Goal: Transaction & Acquisition: Purchase product/service

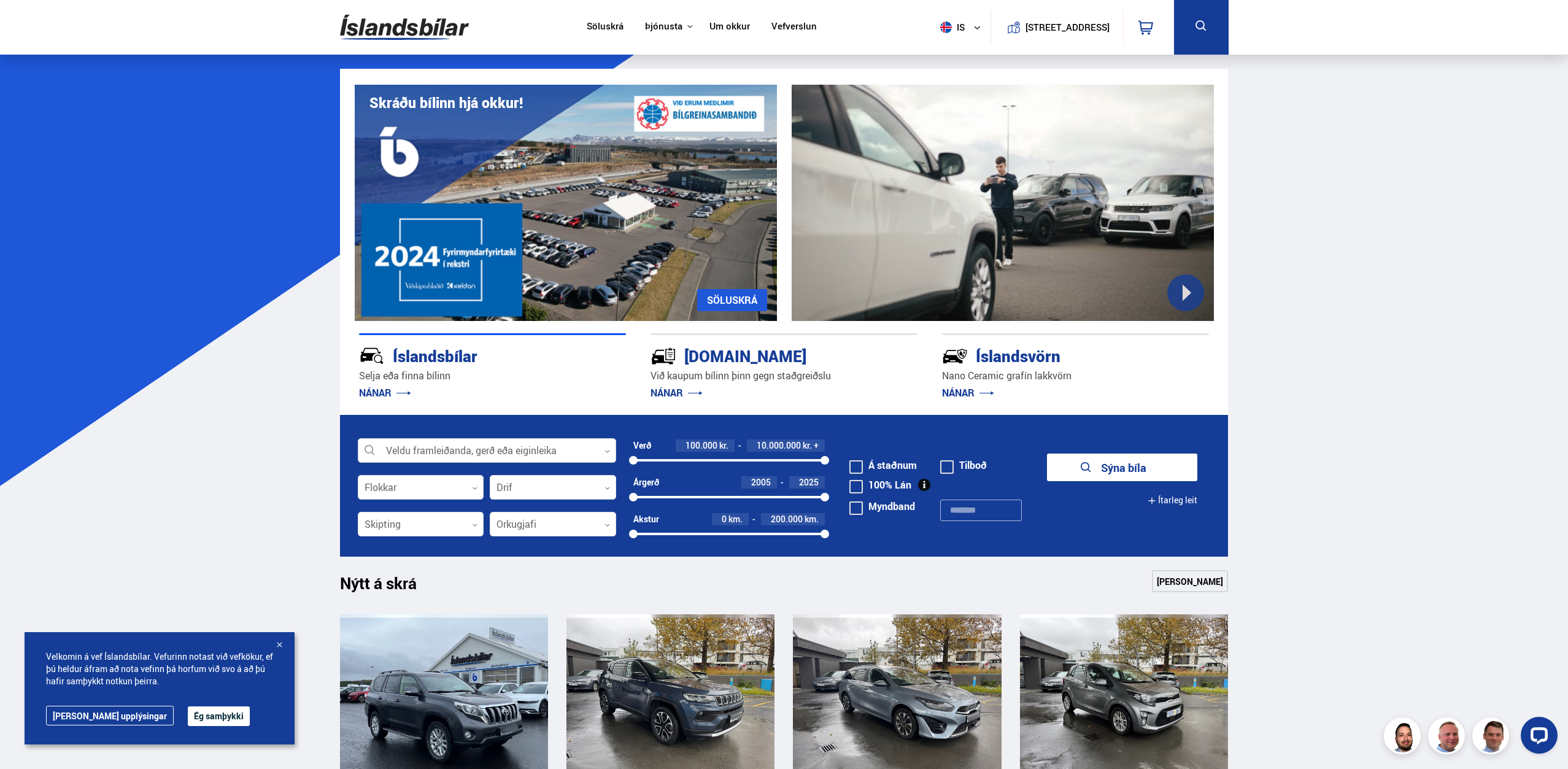
click at [607, 453] on icon at bounding box center [607, 451] width 6 height 6
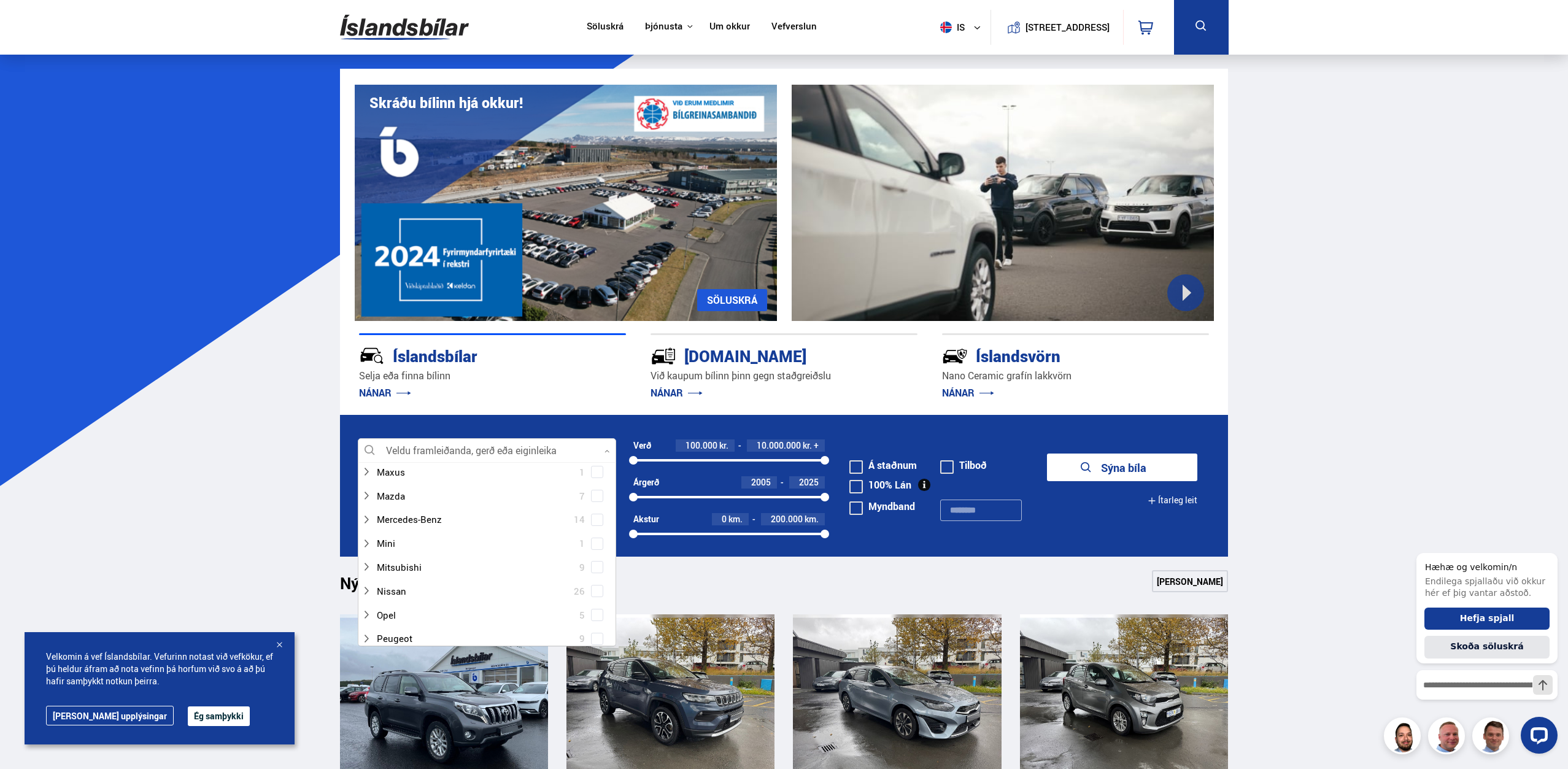
scroll to position [552, 0]
click at [398, 563] on div at bounding box center [475, 561] width 227 height 18
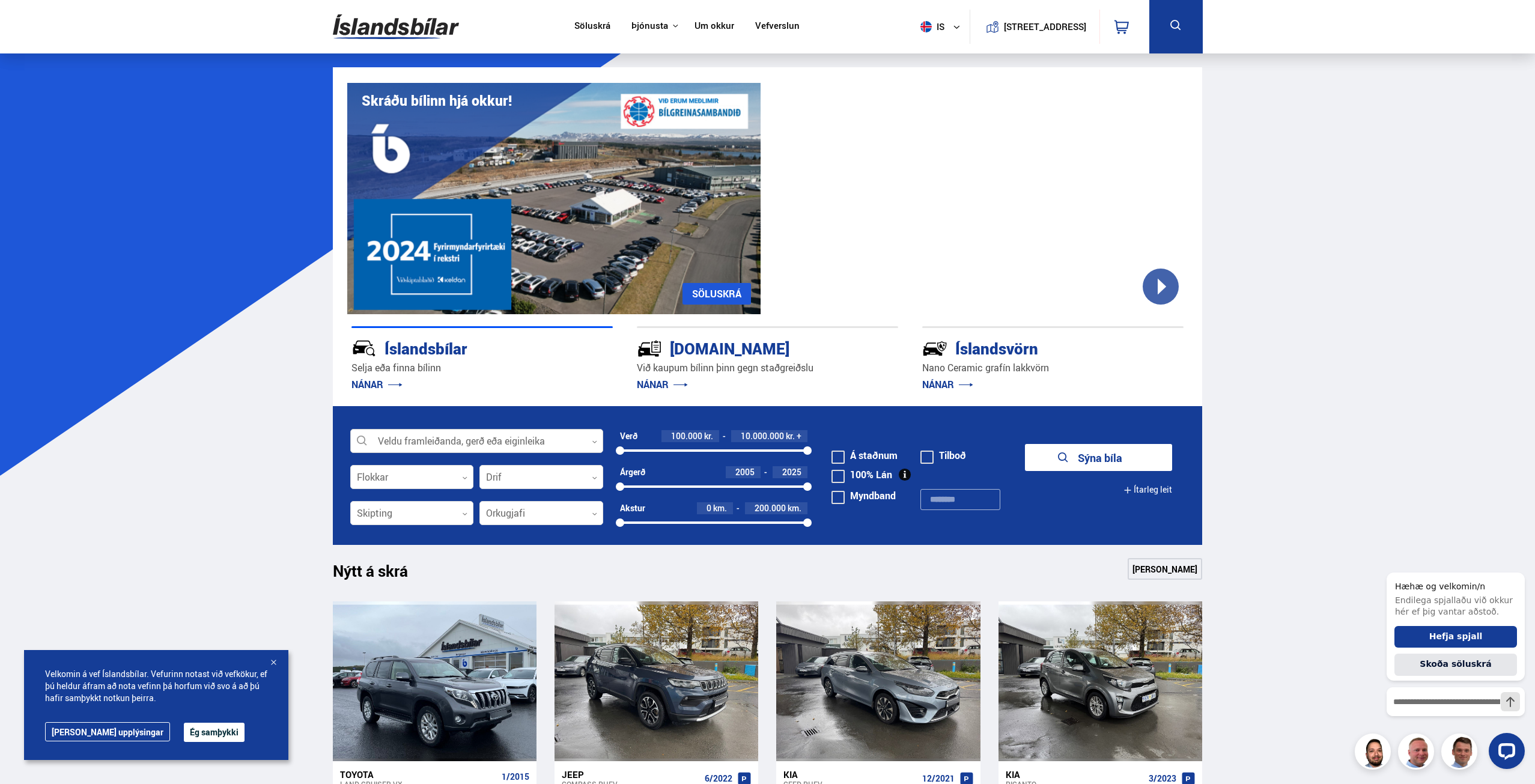
click at [595, 441] on icon at bounding box center [595, 442] width 6 height 6
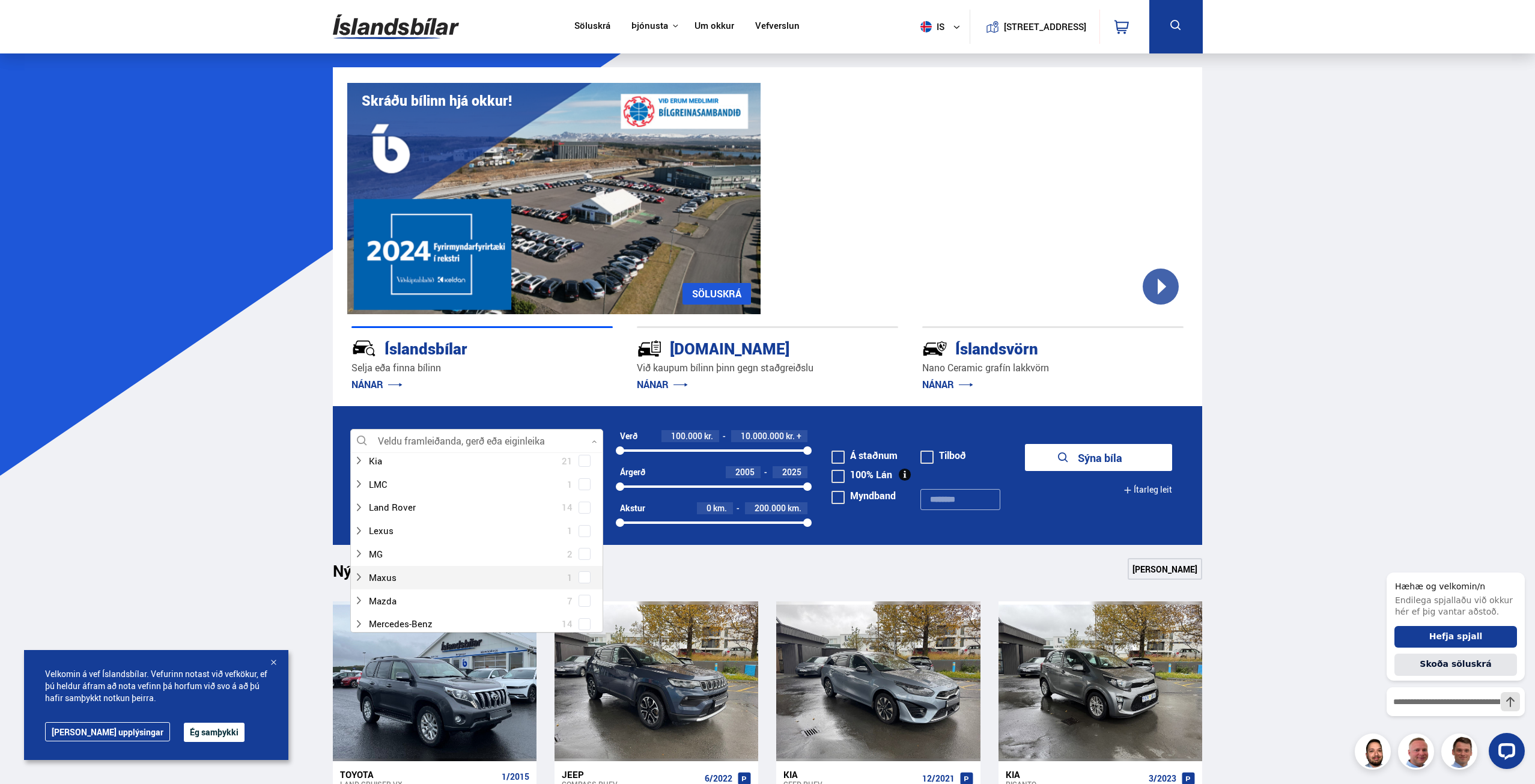
scroll to position [481, 0]
click at [402, 612] on div at bounding box center [465, 610] width 222 height 17
click at [585, 612] on span at bounding box center [584, 610] width 12 height 12
click at [1076, 456] on button "Sýna 9 bíla" at bounding box center [1099, 457] width 147 height 27
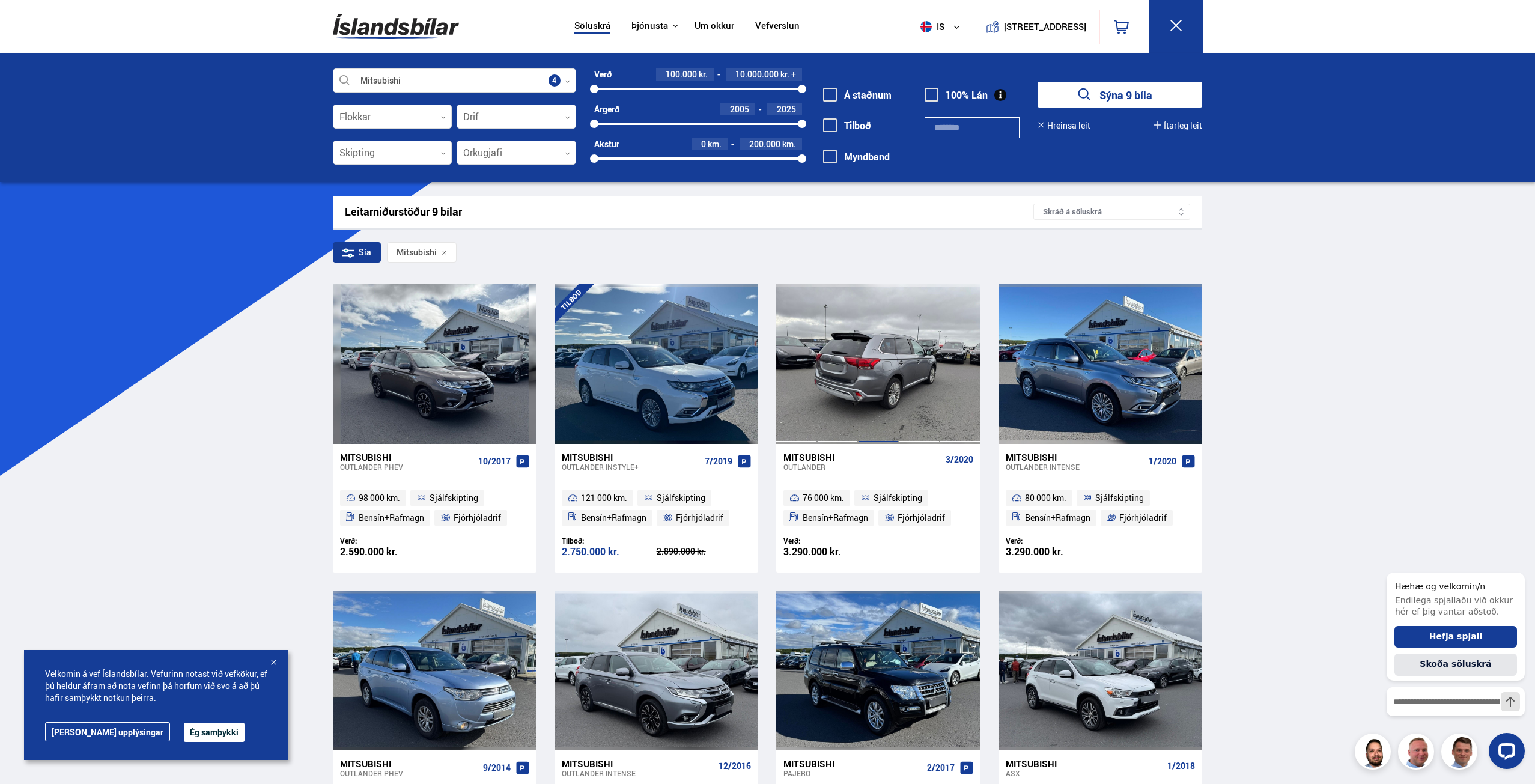
click at [869, 391] on div at bounding box center [878, 364] width 41 height 160
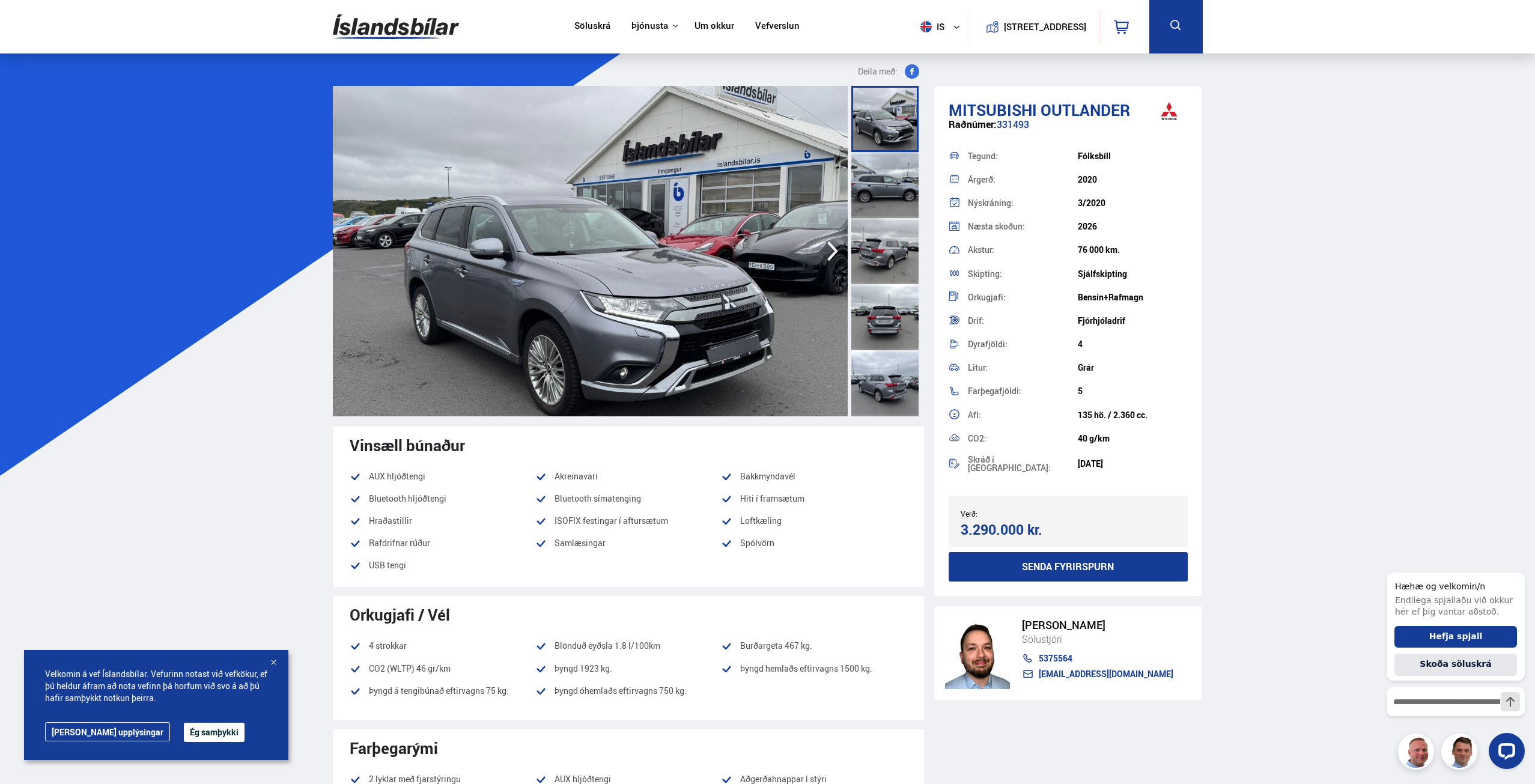
click at [907, 178] on div at bounding box center [885, 185] width 68 height 66
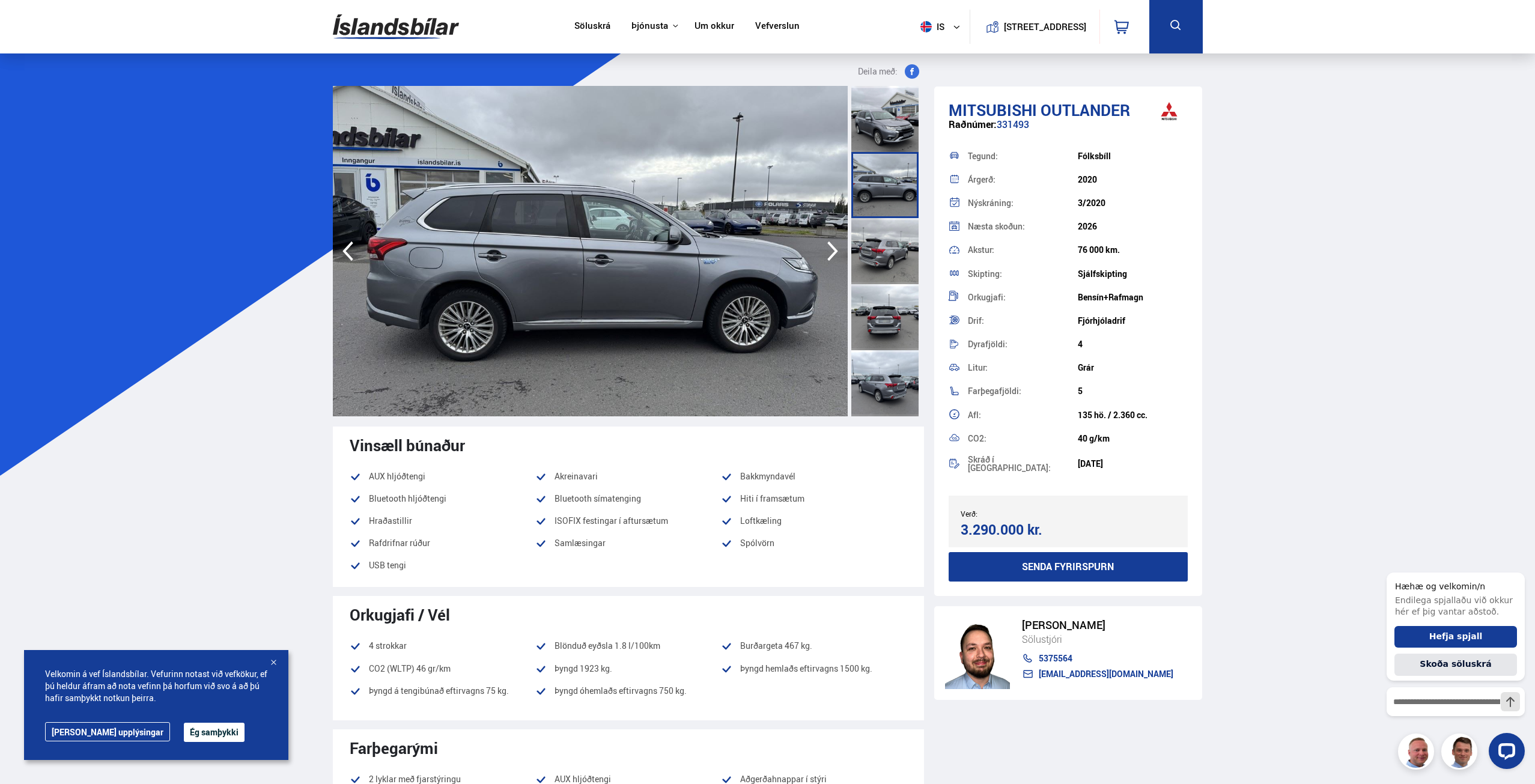
click at [895, 238] on div at bounding box center [885, 251] width 68 height 66
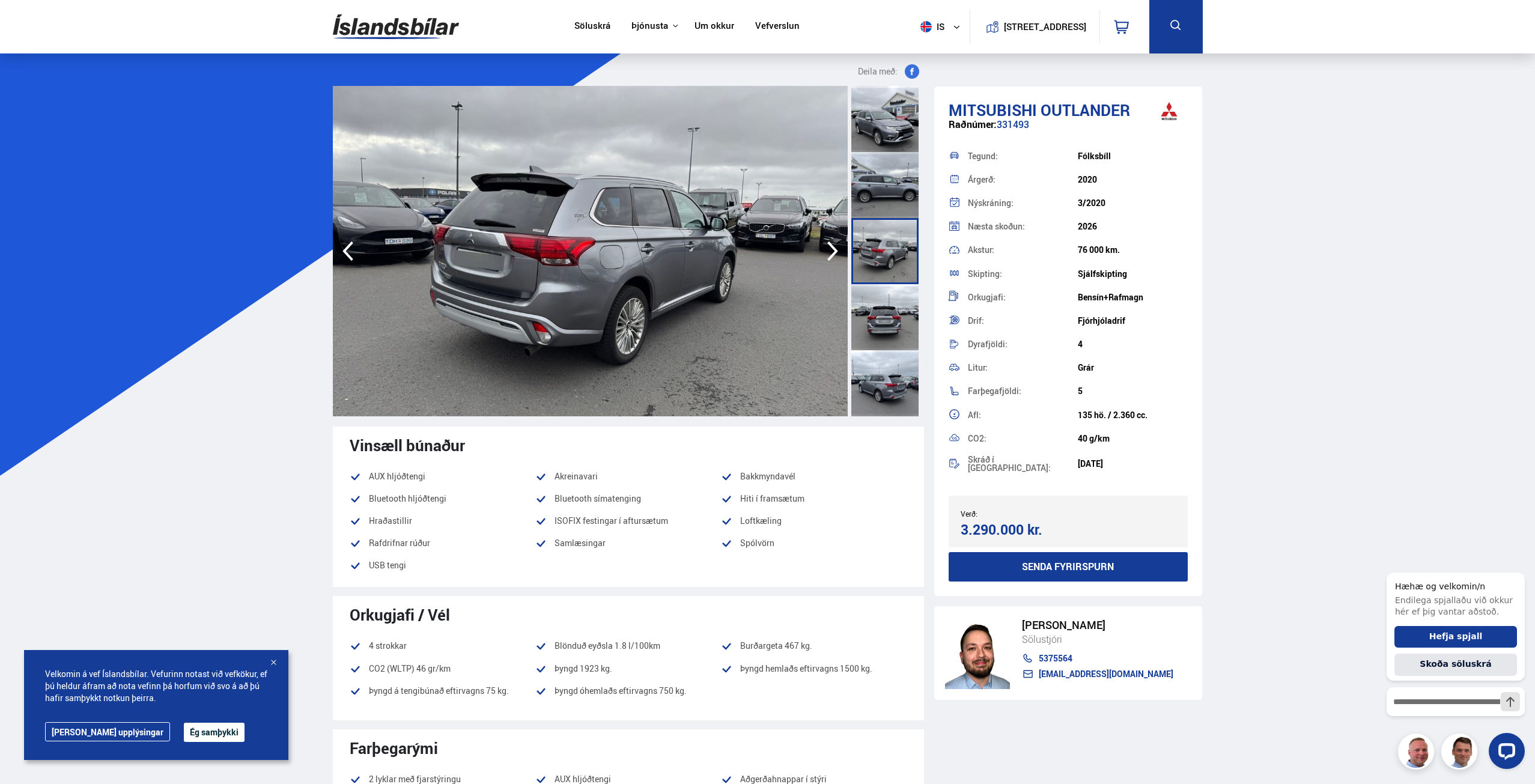
click at [891, 316] on div at bounding box center [885, 317] width 68 height 66
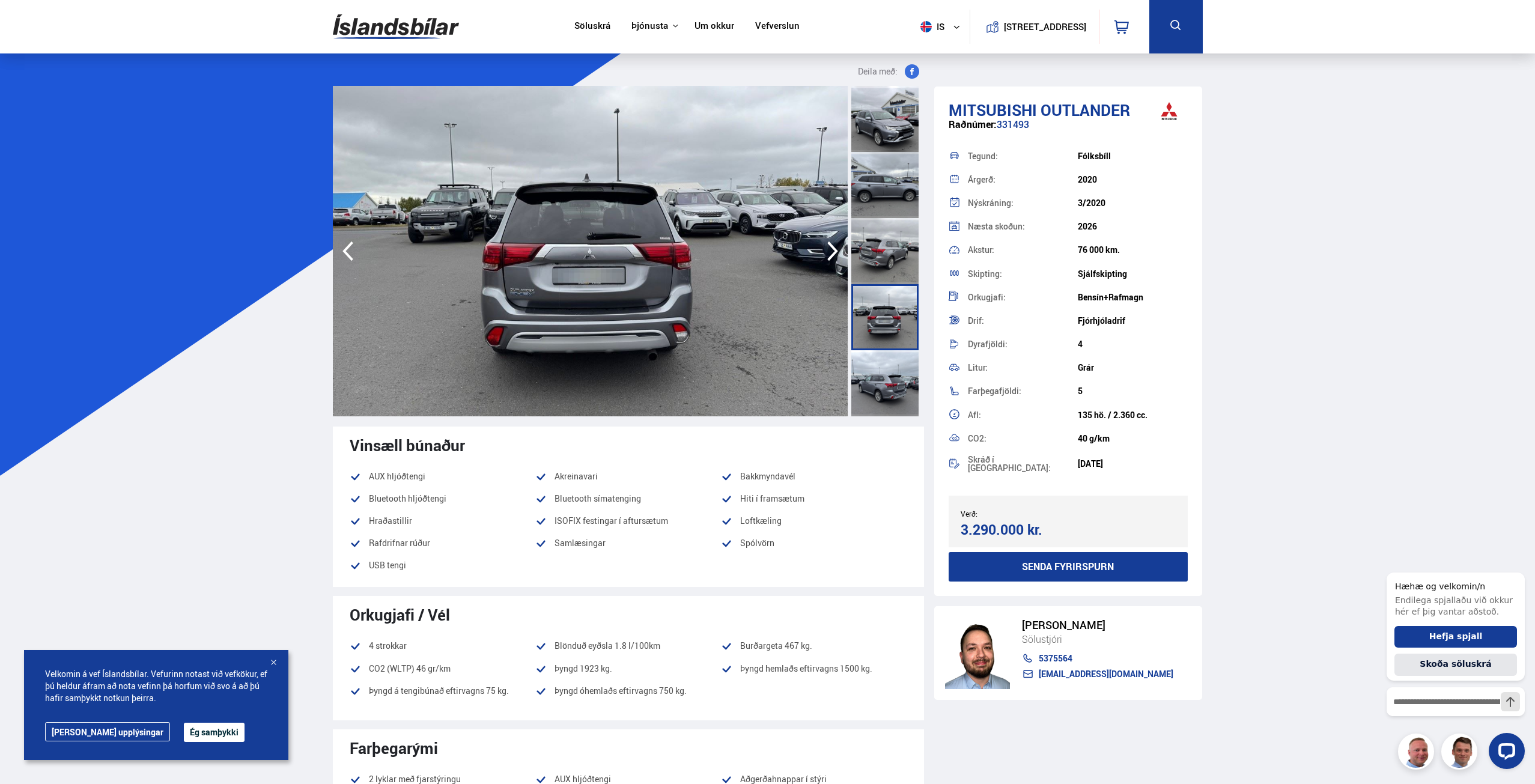
click at [889, 382] on div at bounding box center [885, 383] width 68 height 66
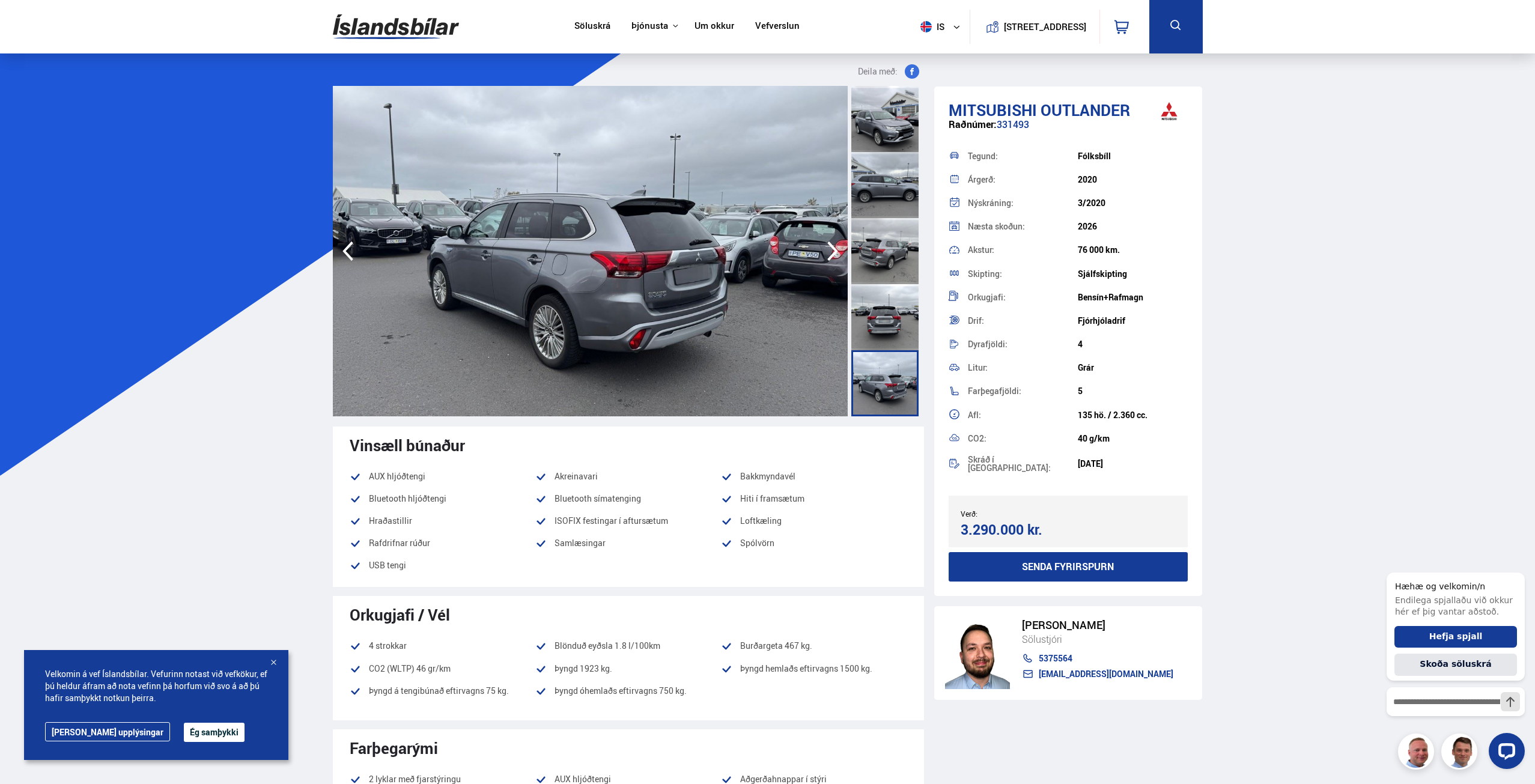
click at [885, 114] on div at bounding box center [885, 119] width 68 height 66
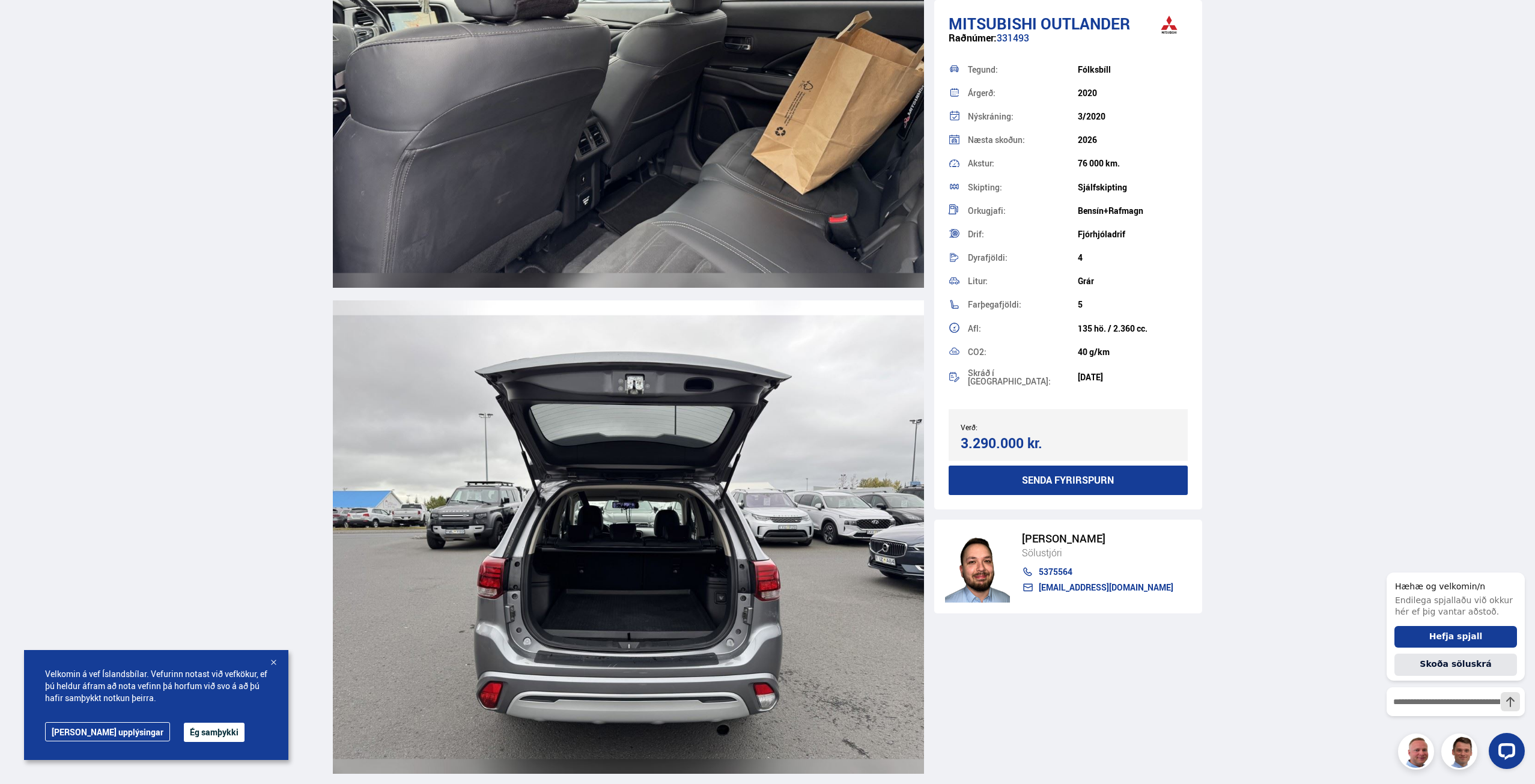
scroll to position [9792, 0]
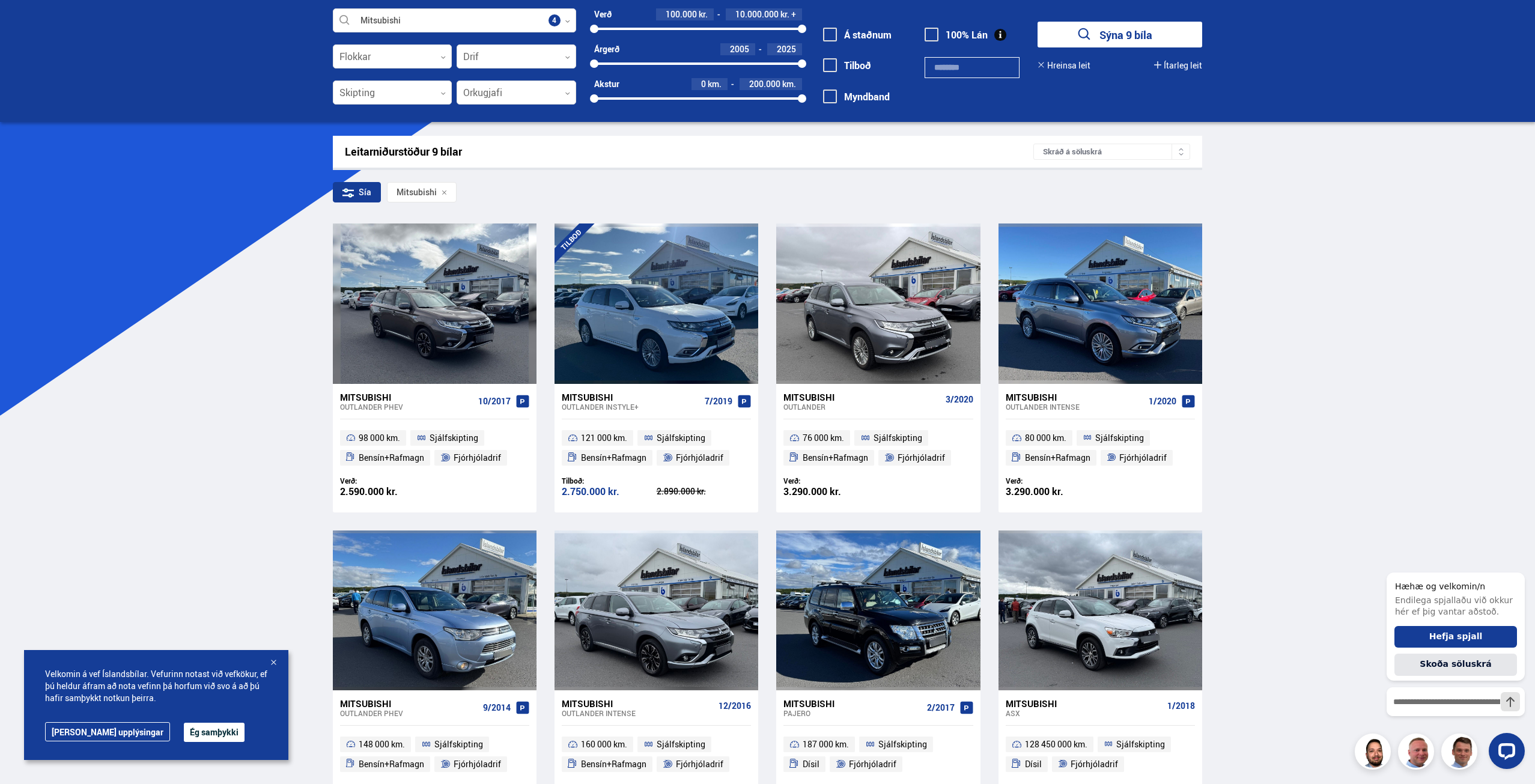
scroll to position [120, 0]
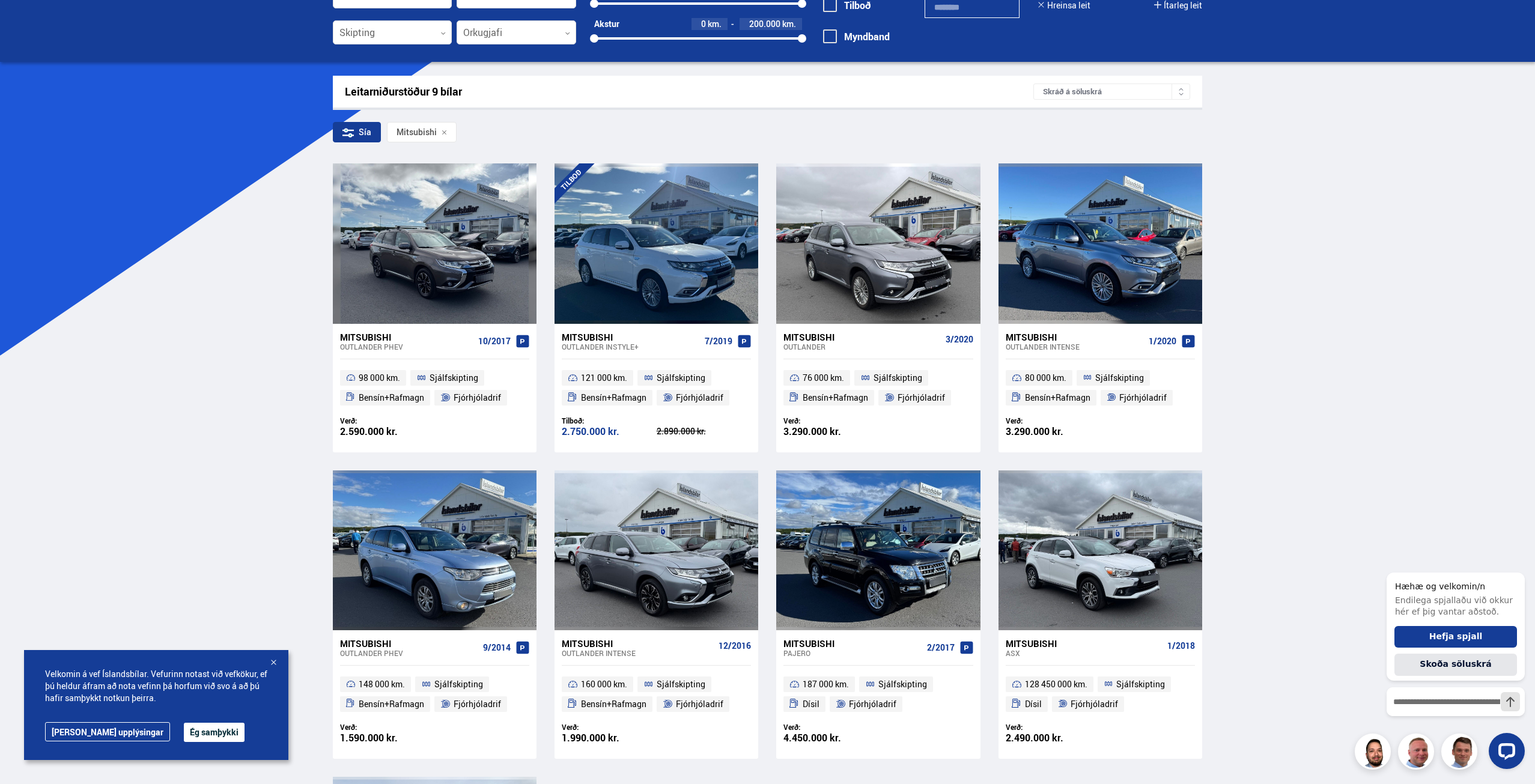
click at [1060, 340] on div "Mitsubishi" at bounding box center [1075, 337] width 138 height 11
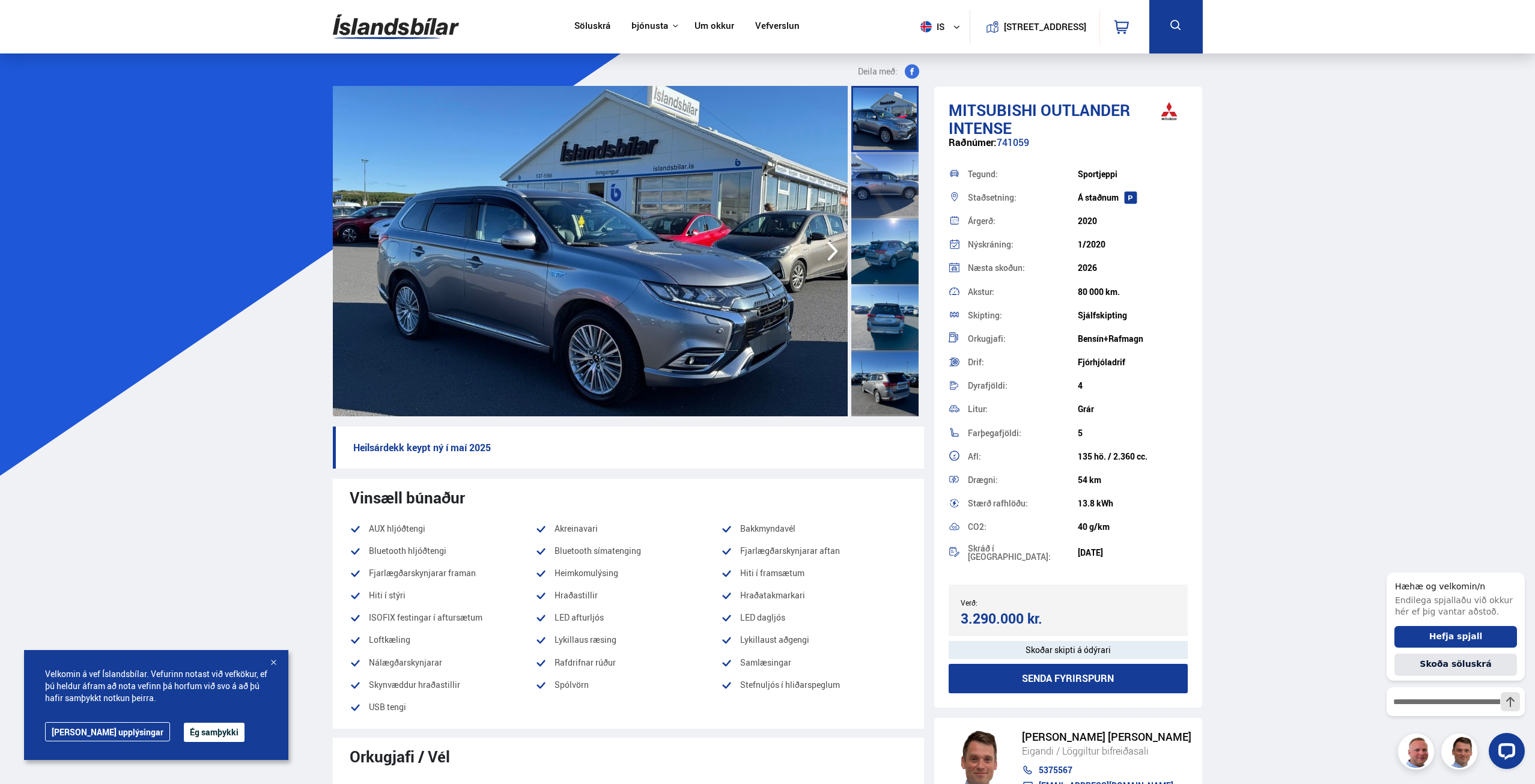
click at [898, 123] on div at bounding box center [885, 119] width 68 height 66
click at [896, 176] on div at bounding box center [885, 185] width 68 height 66
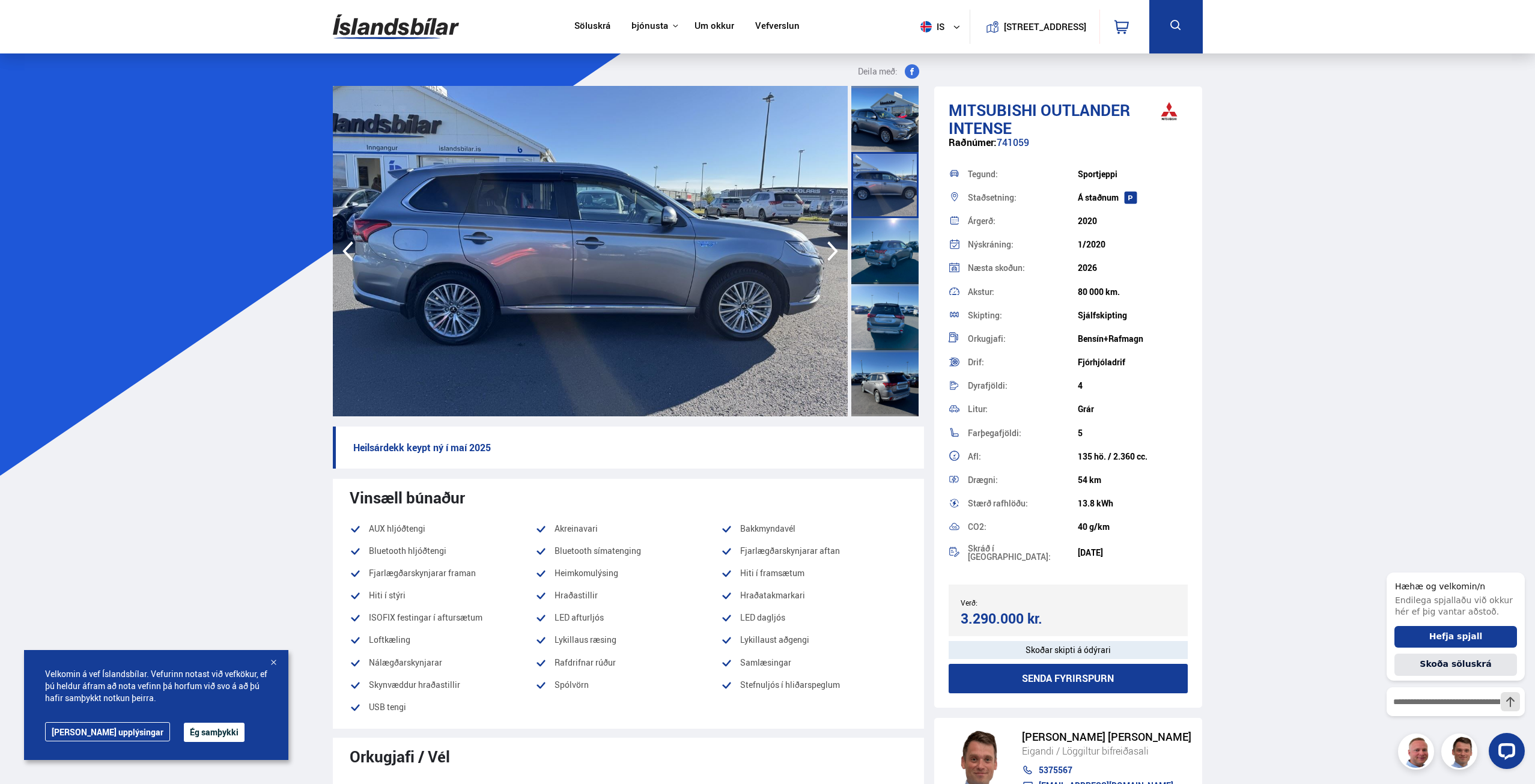
click at [881, 256] on div at bounding box center [885, 251] width 68 height 66
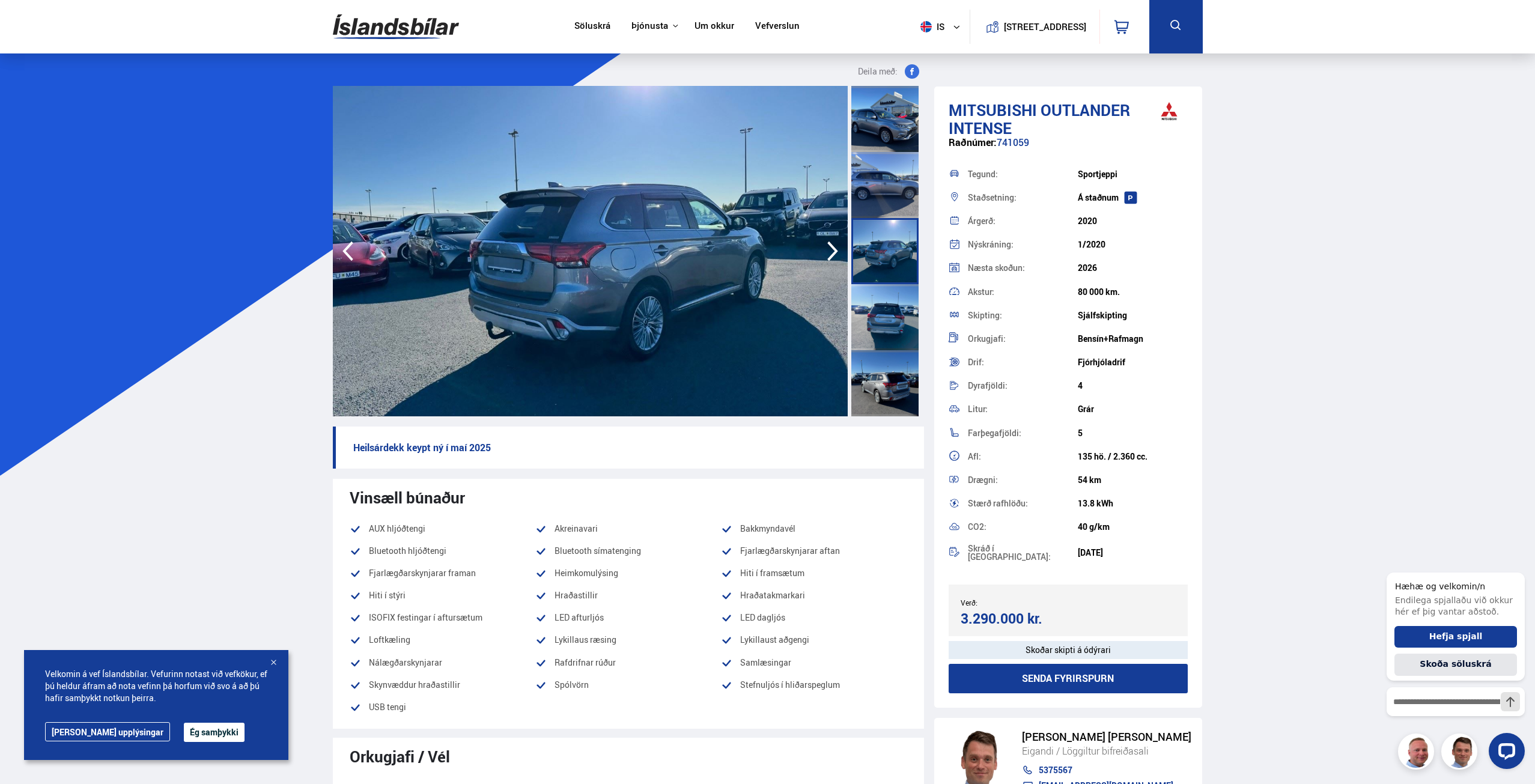
click at [885, 326] on div at bounding box center [885, 317] width 68 height 66
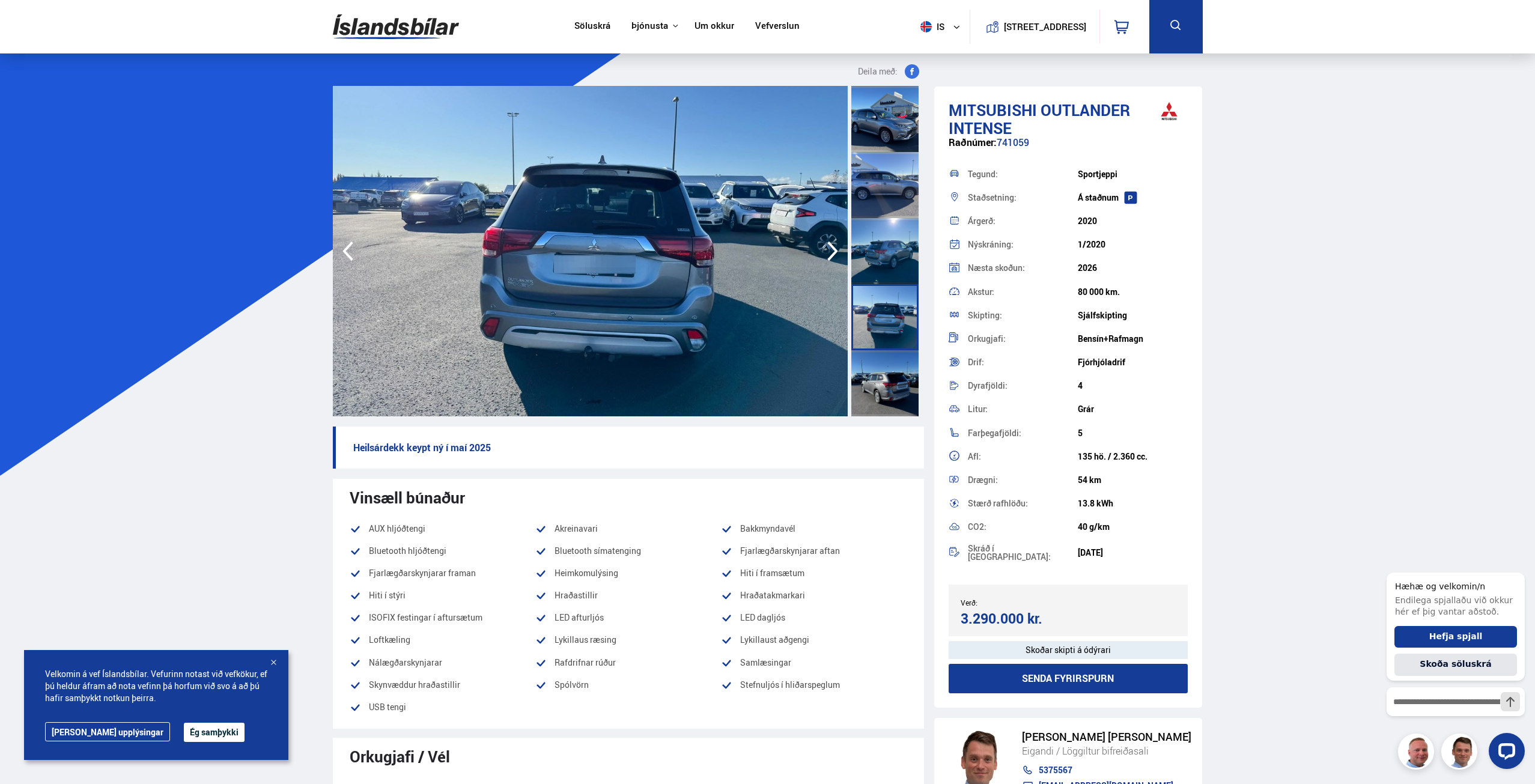
click at [883, 383] on div at bounding box center [885, 383] width 68 height 66
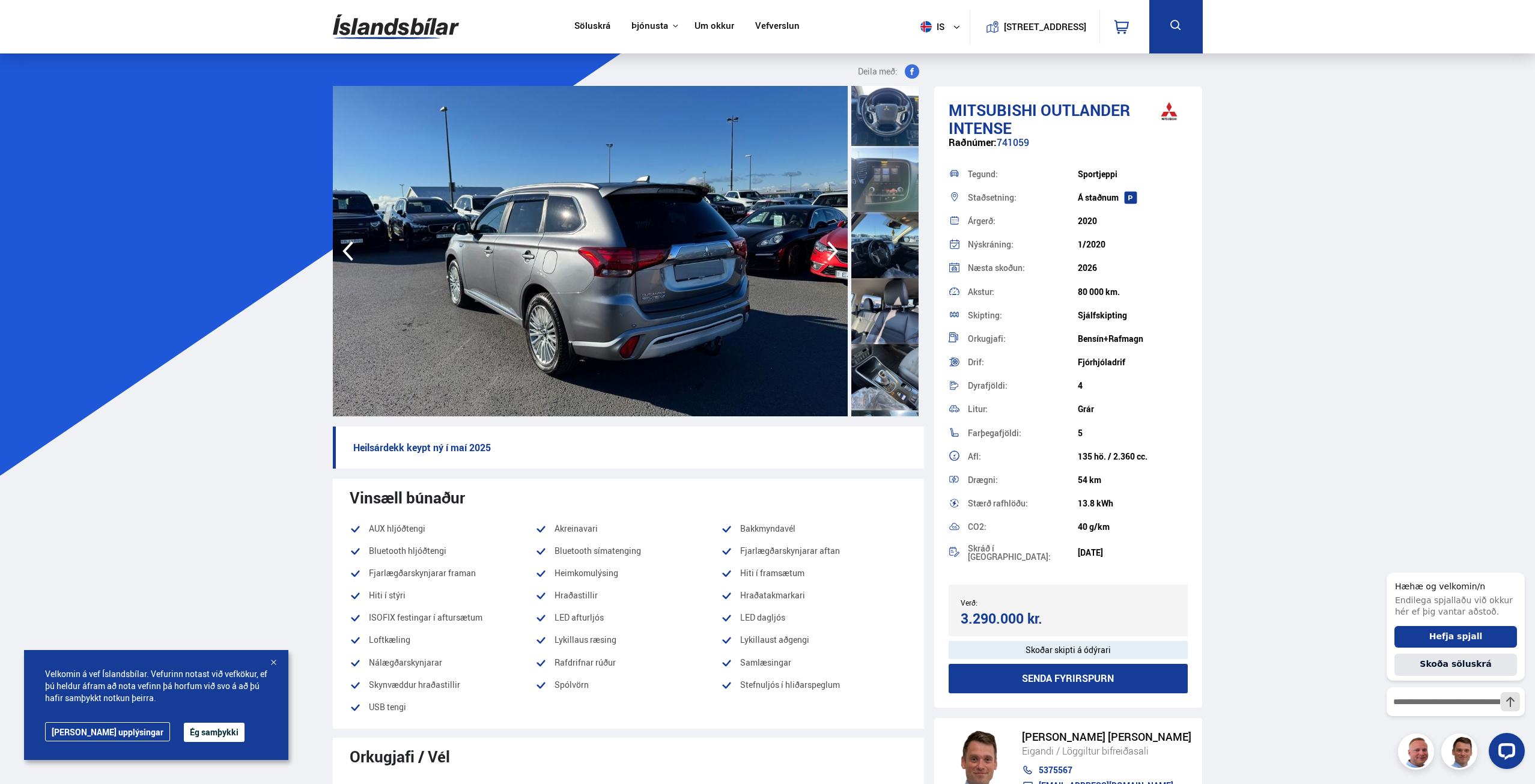
click at [653, 256] on img at bounding box center [590, 251] width 515 height 331
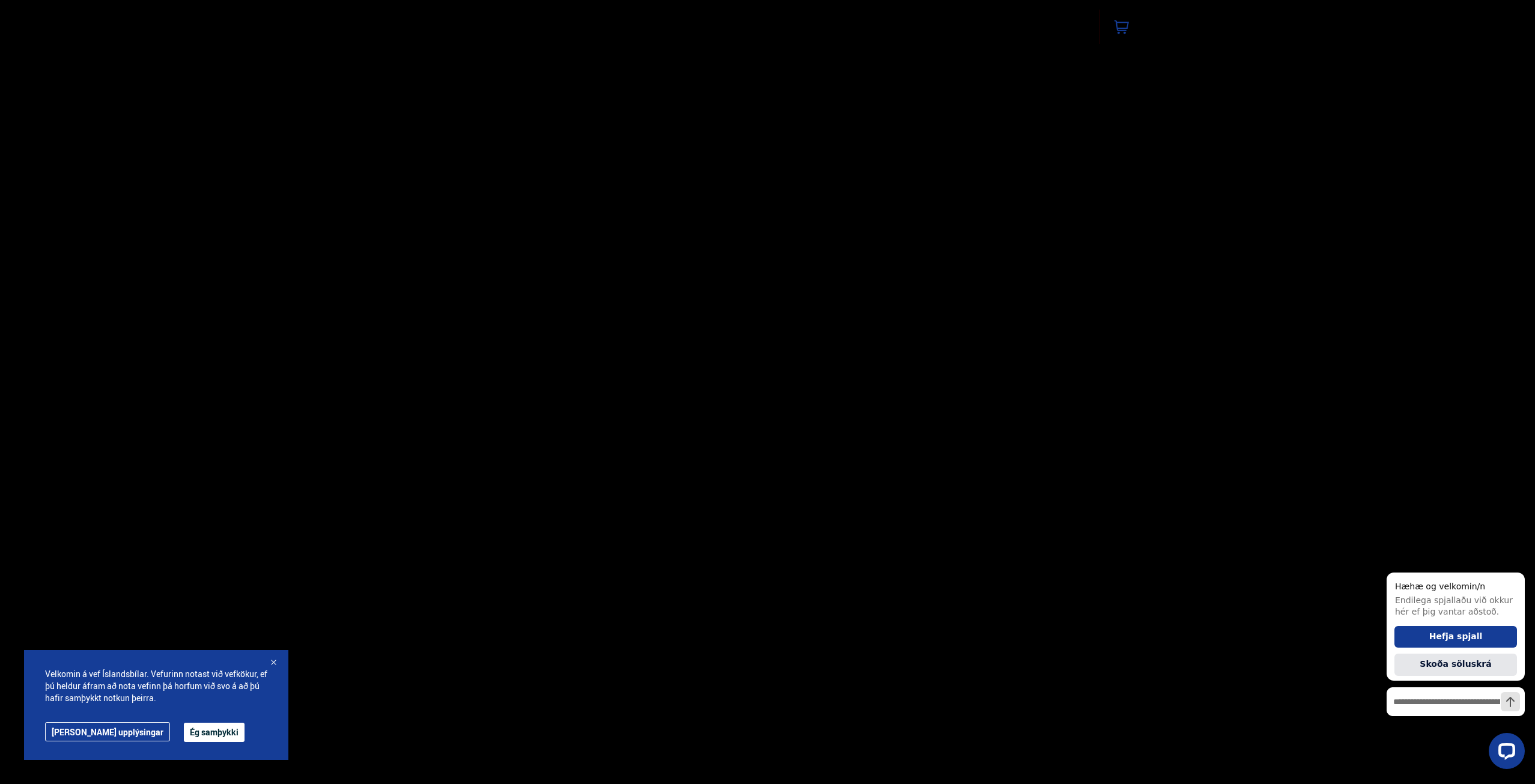
click at [653, 256] on img at bounding box center [768, 389] width 384 height 307
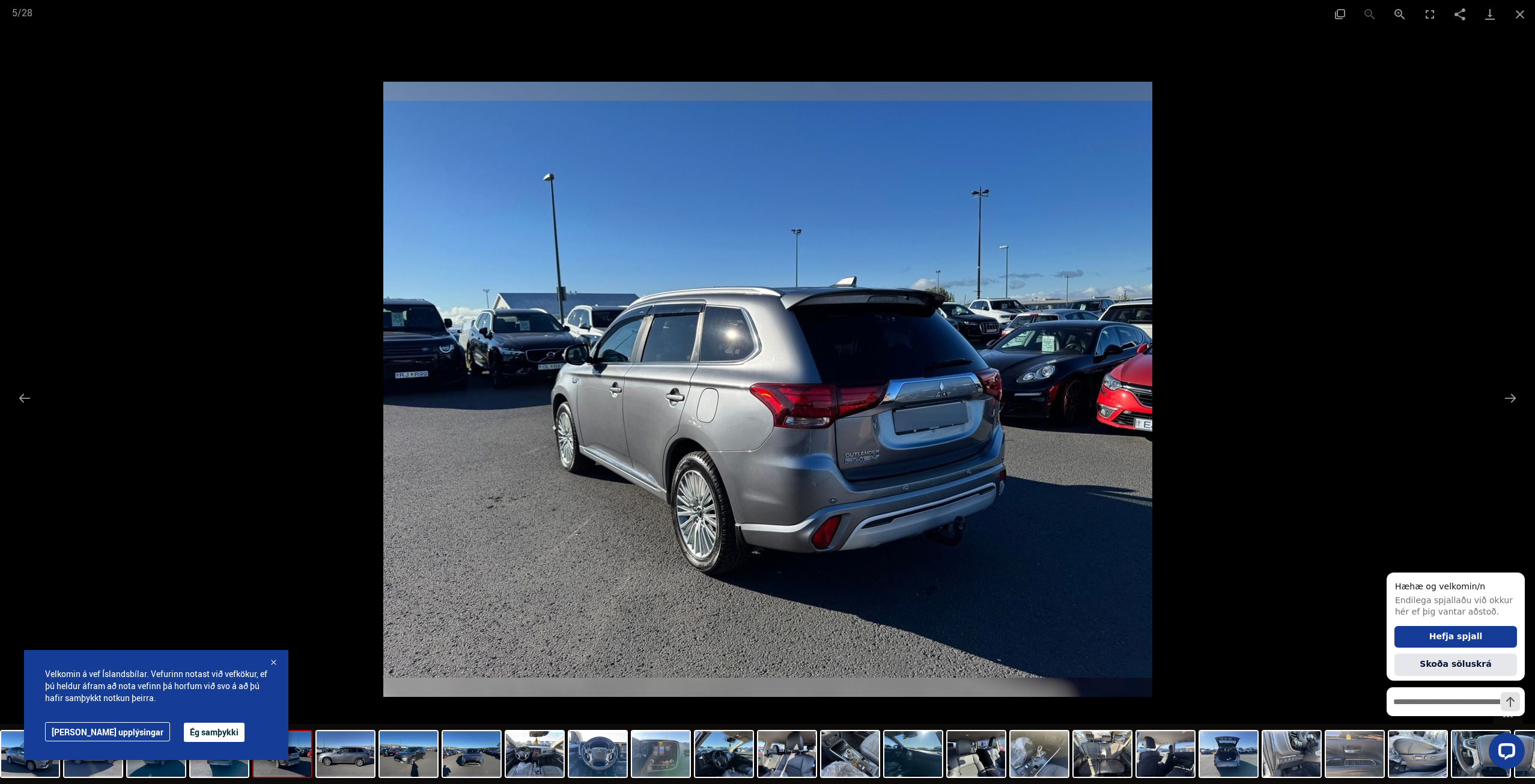
scroll to position [360, 0]
click at [1512, 400] on button "Next slide" at bounding box center [1510, 398] width 25 height 23
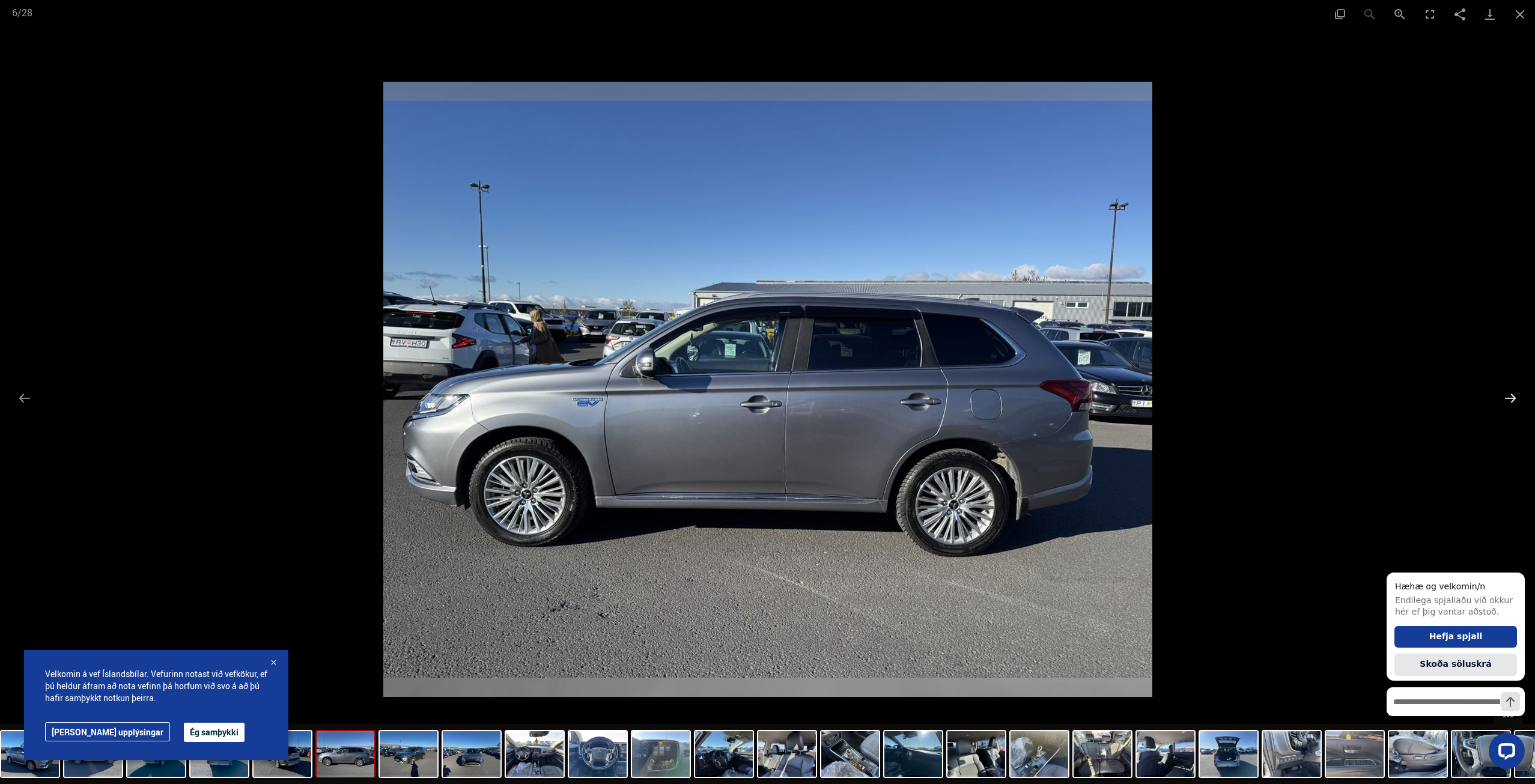
click at [1512, 400] on button "Next slide" at bounding box center [1510, 398] width 25 height 23
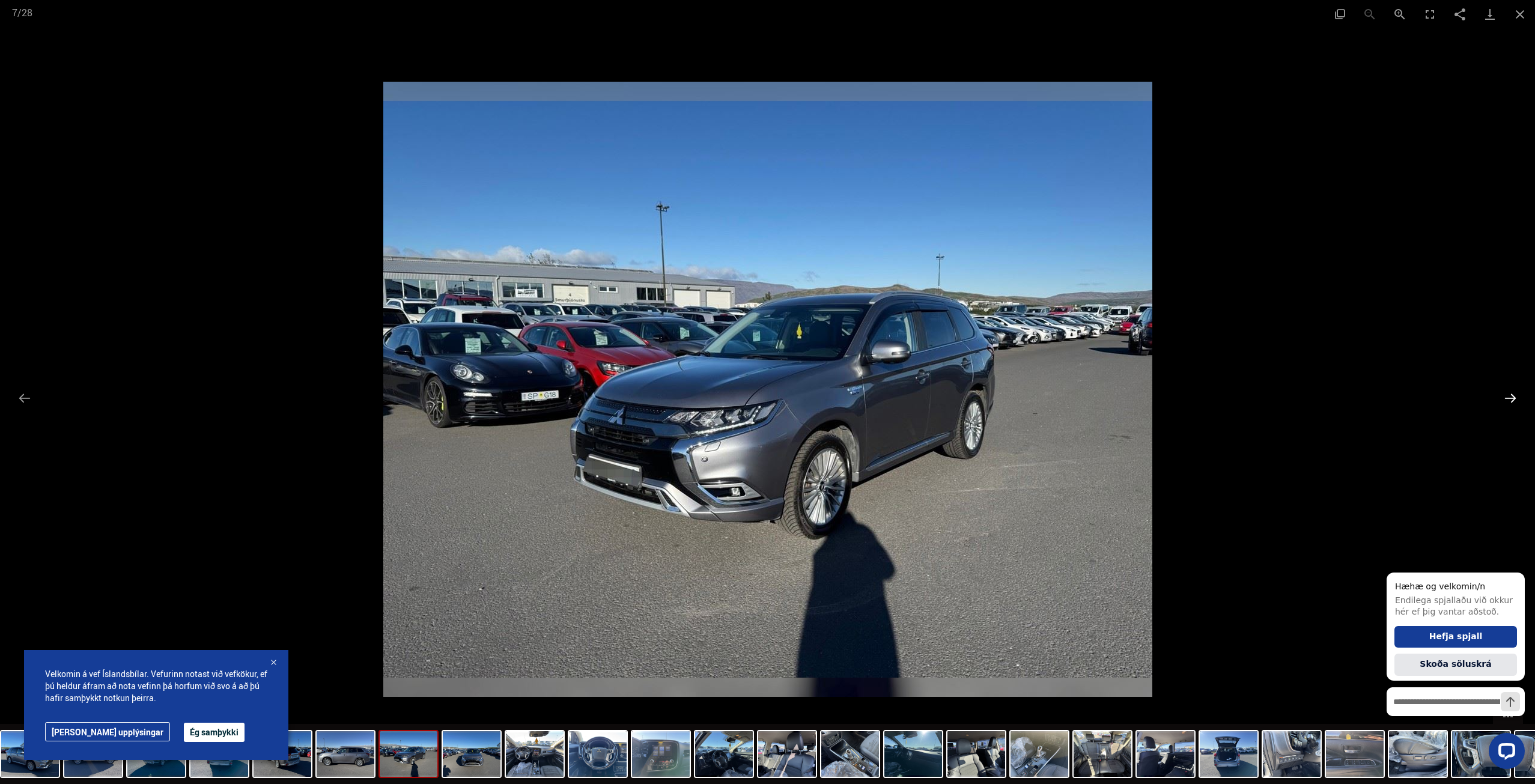
click at [1512, 400] on button "Next slide" at bounding box center [1510, 398] width 25 height 23
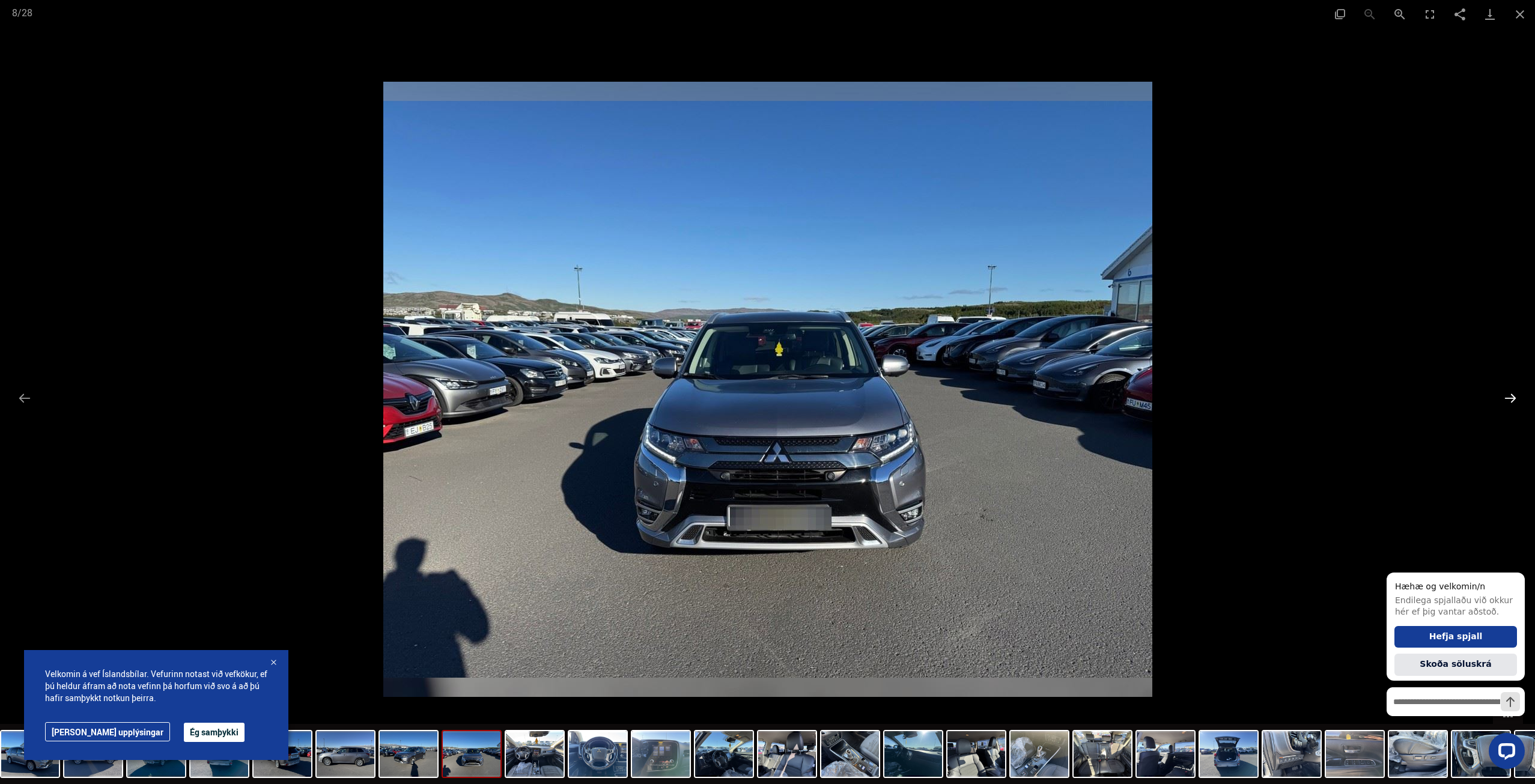
click at [1512, 400] on button "Next slide" at bounding box center [1510, 398] width 25 height 23
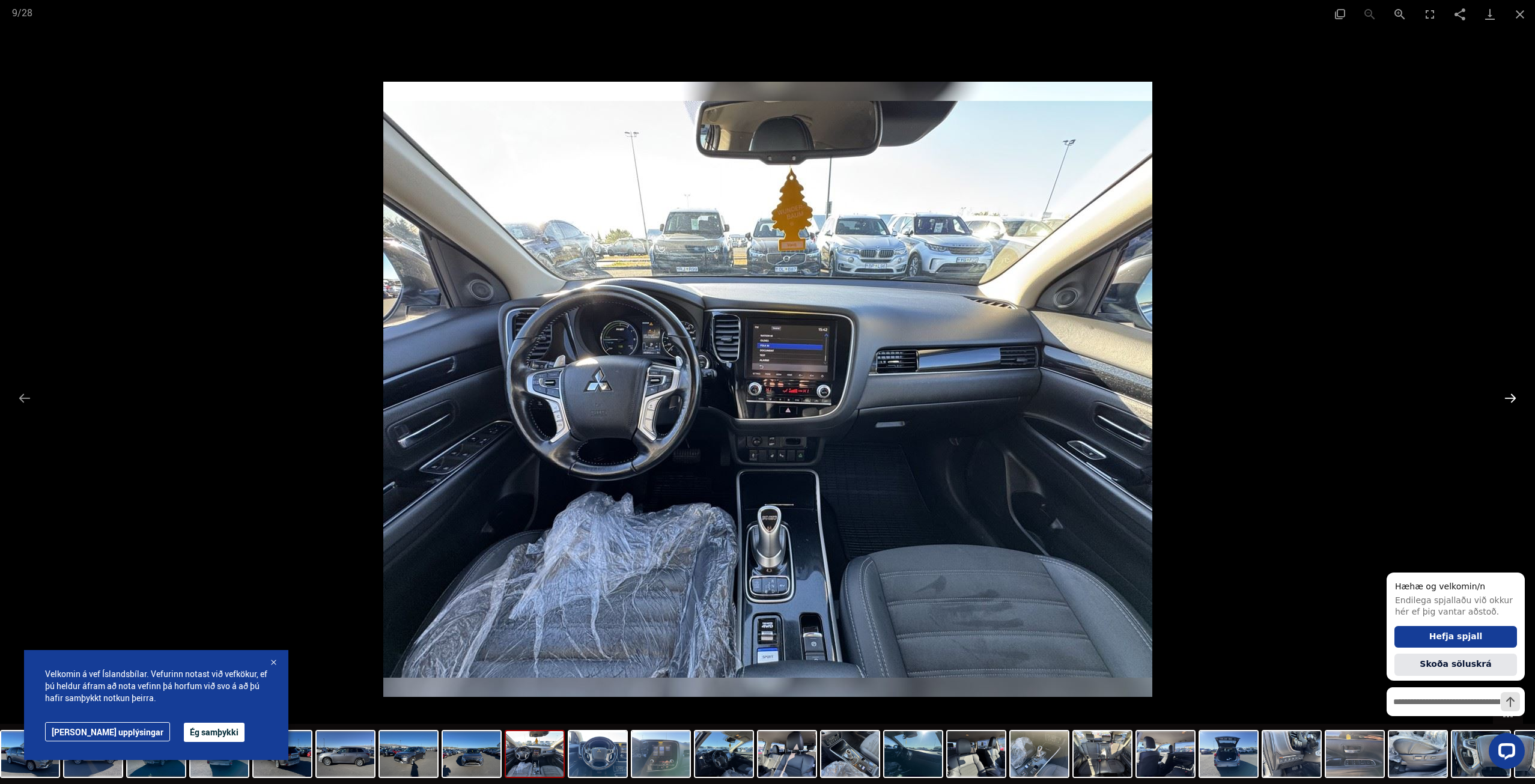
click at [1512, 400] on button "Next slide" at bounding box center [1510, 398] width 25 height 23
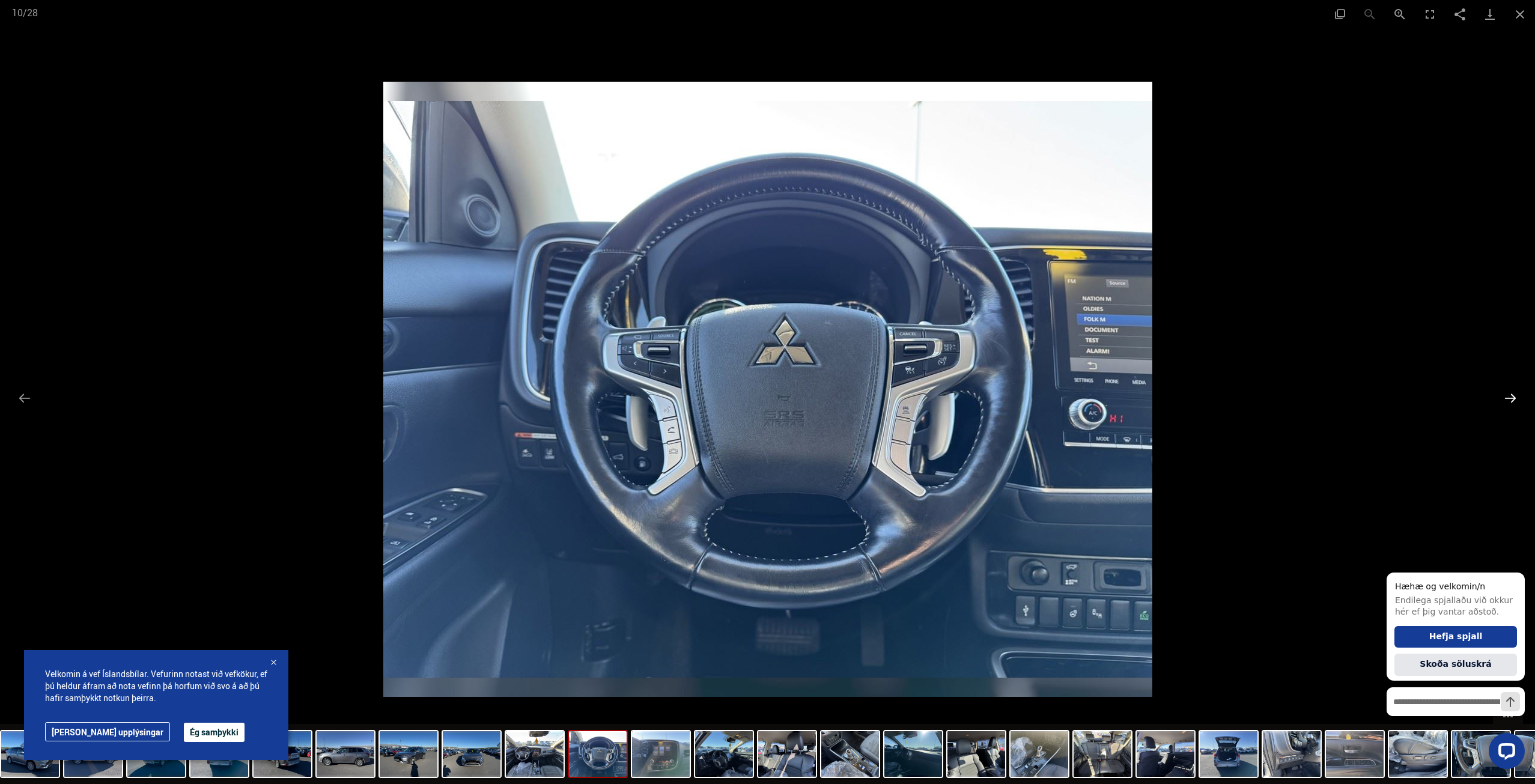
click at [1512, 400] on button "Next slide" at bounding box center [1510, 398] width 25 height 23
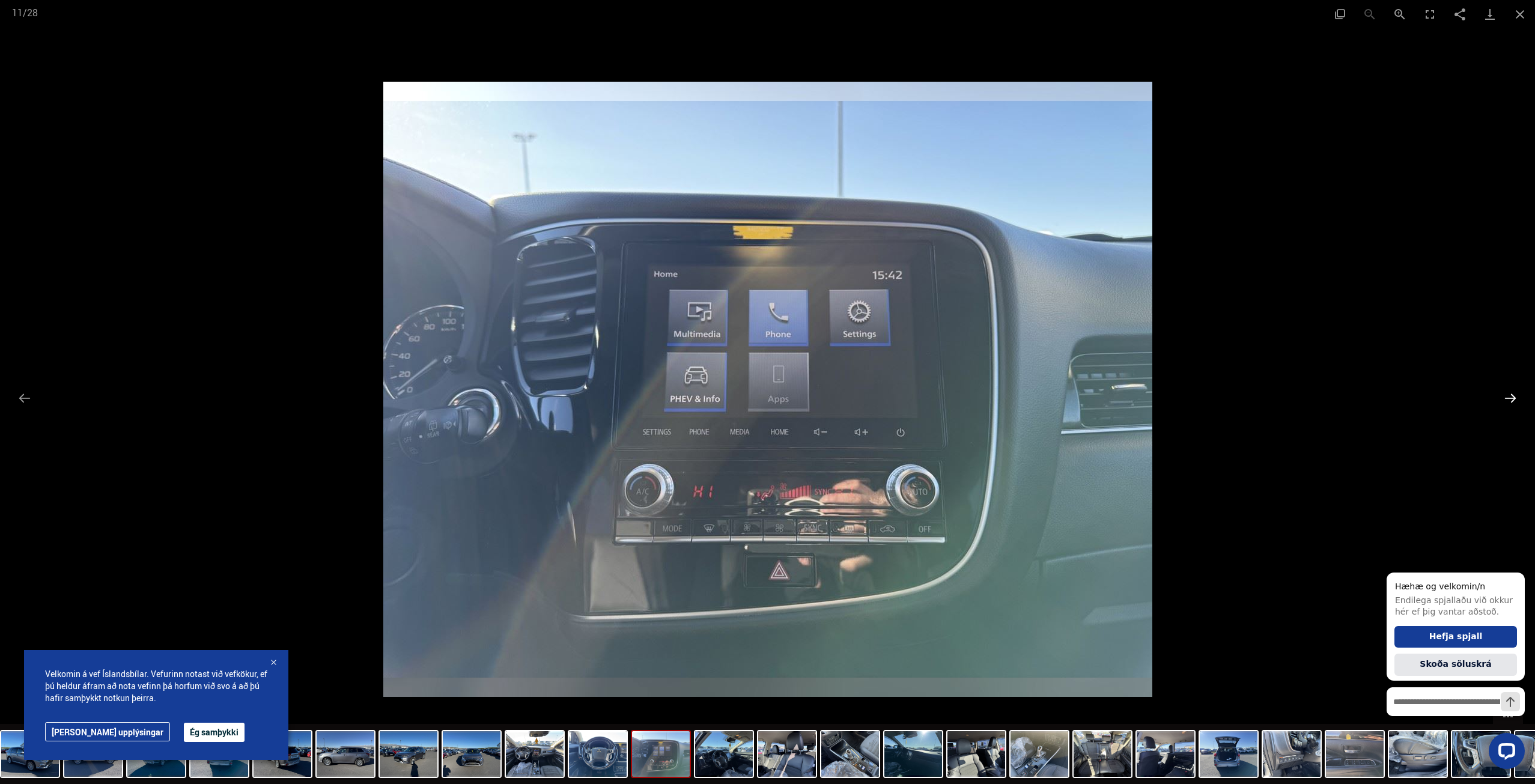
click at [1512, 400] on button "Next slide" at bounding box center [1510, 398] width 25 height 23
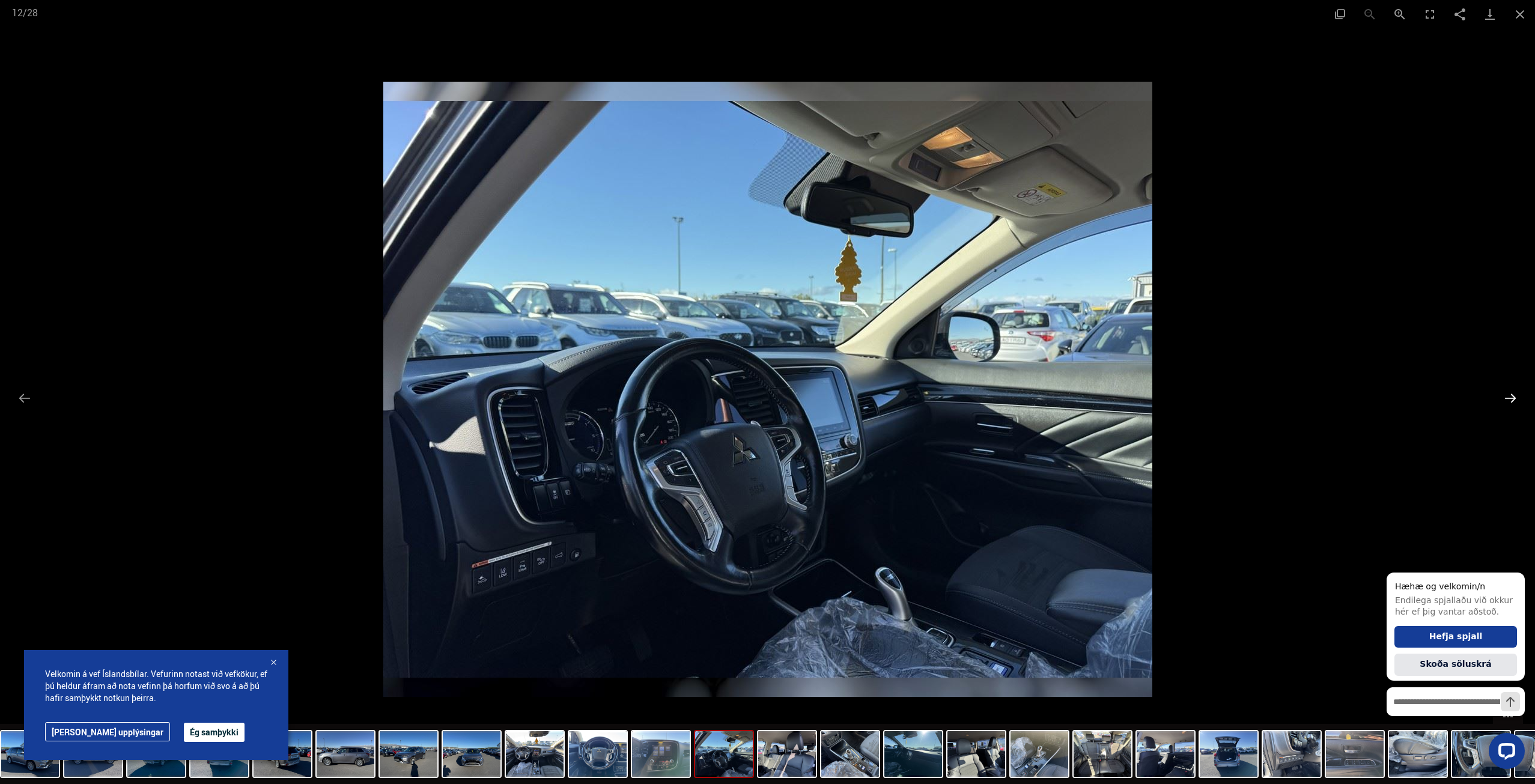
click at [1512, 400] on button "Next slide" at bounding box center [1510, 398] width 25 height 23
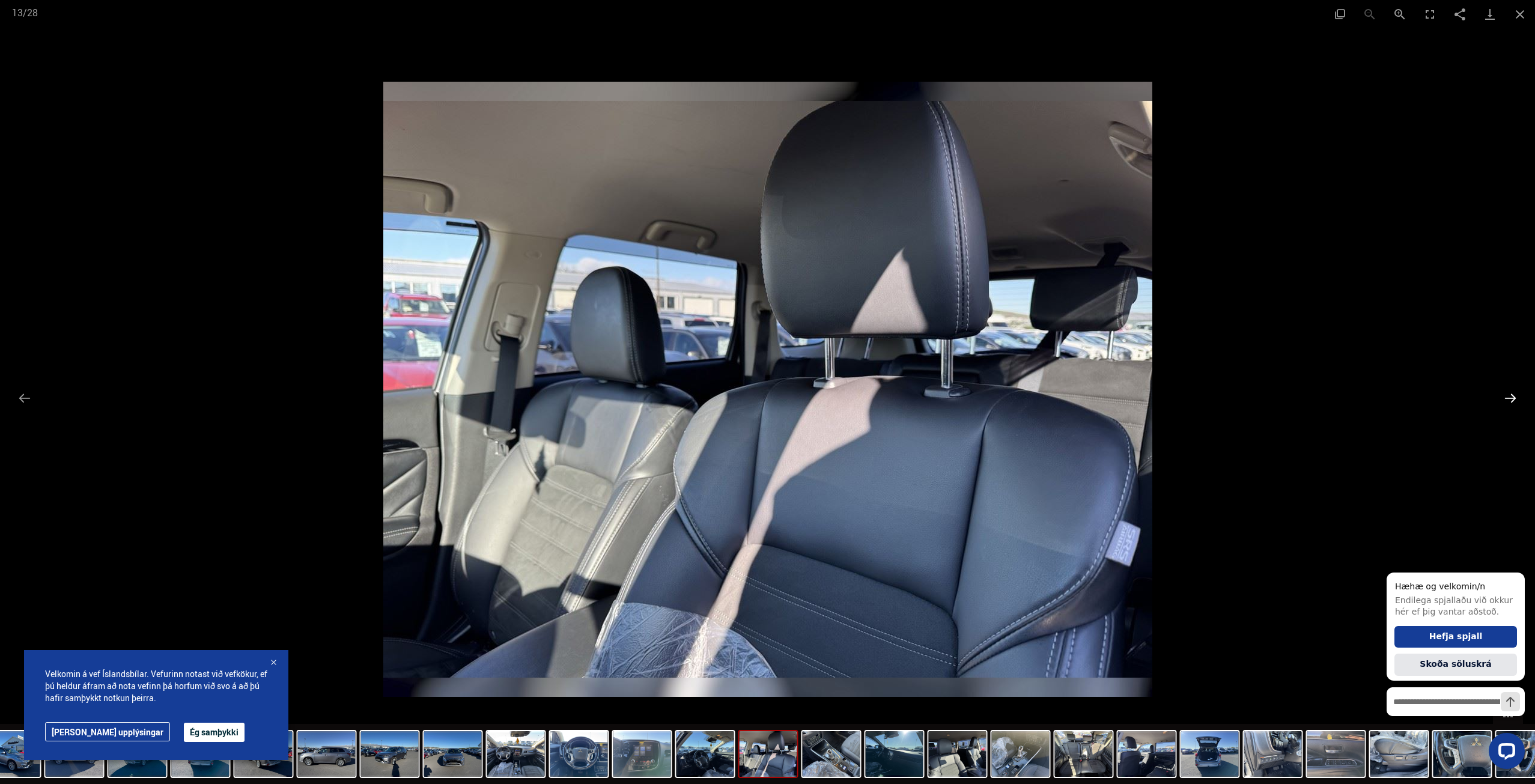
click at [1512, 400] on button "Next slide" at bounding box center [1510, 398] width 25 height 23
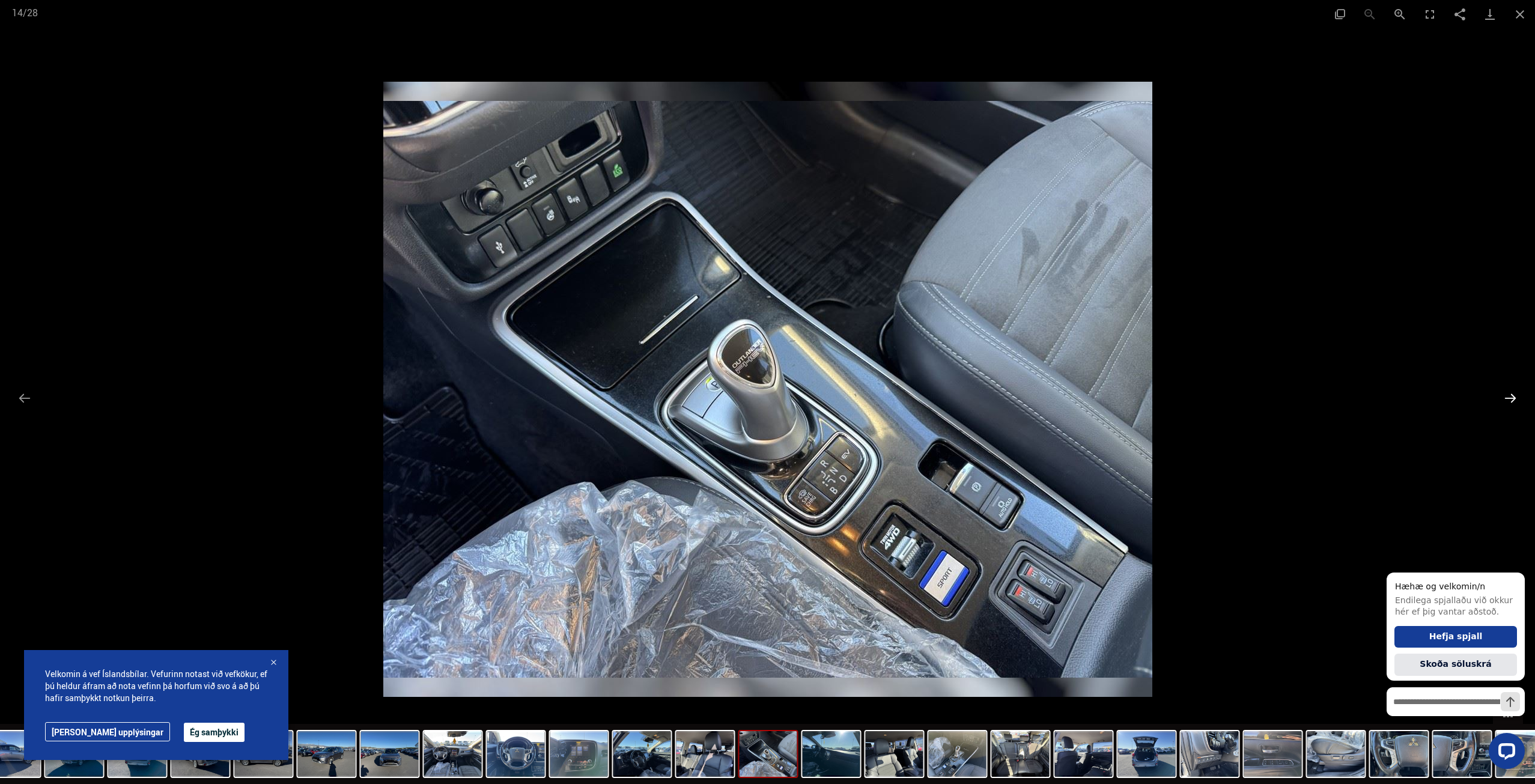
click at [1512, 400] on button "Next slide" at bounding box center [1510, 398] width 25 height 23
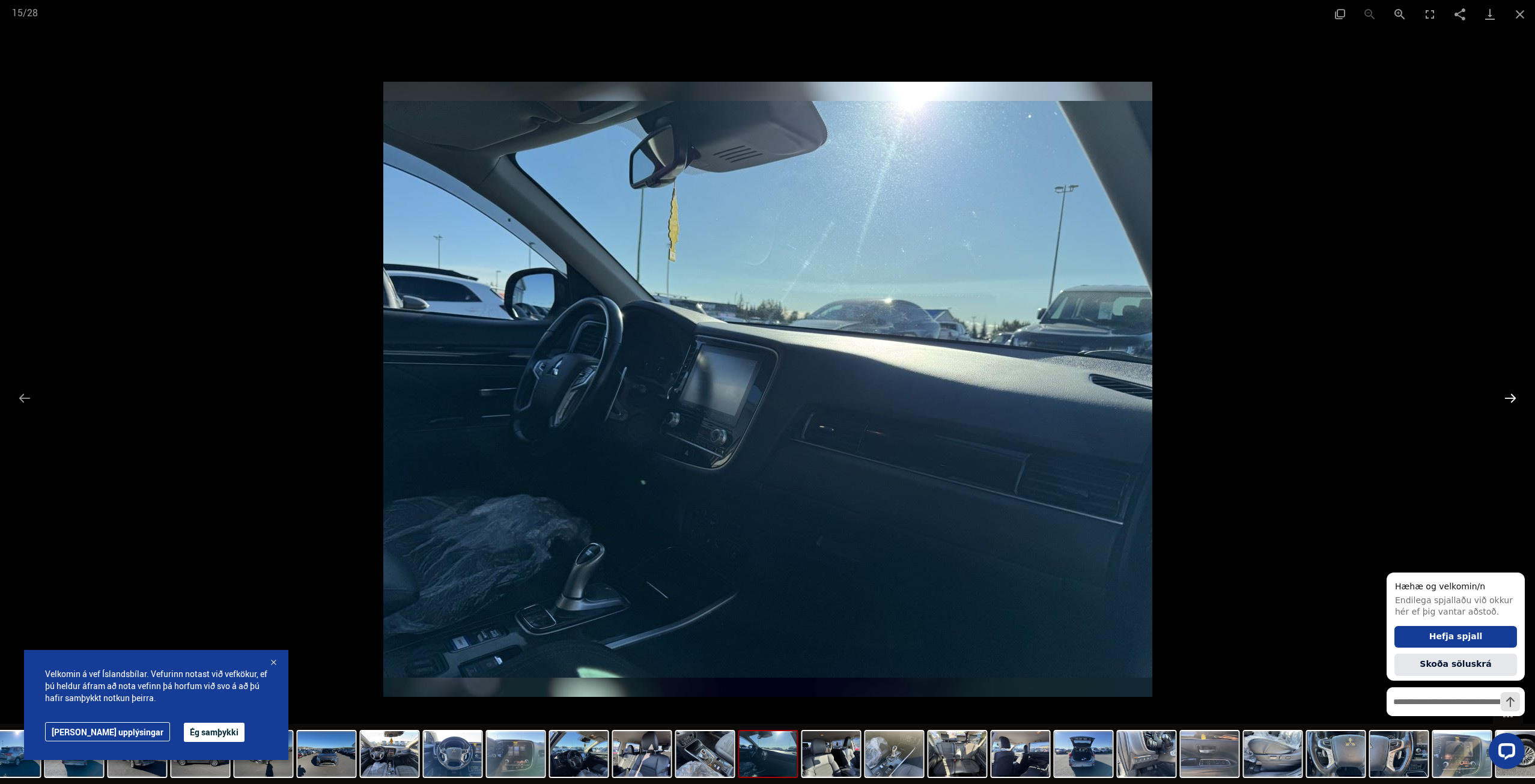
click at [1512, 400] on button "Next slide" at bounding box center [1510, 398] width 25 height 23
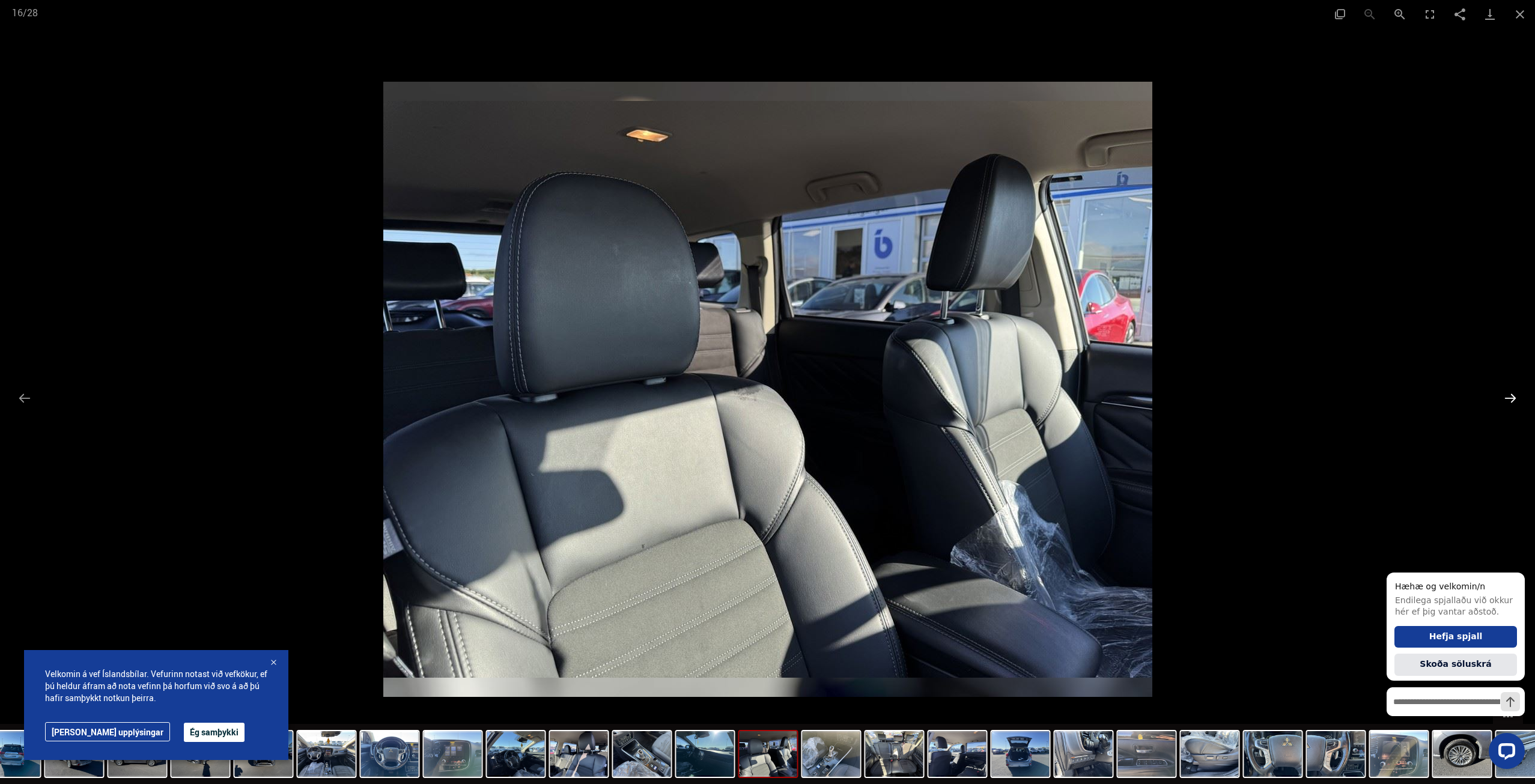
click at [1512, 400] on button "Next slide" at bounding box center [1510, 398] width 25 height 23
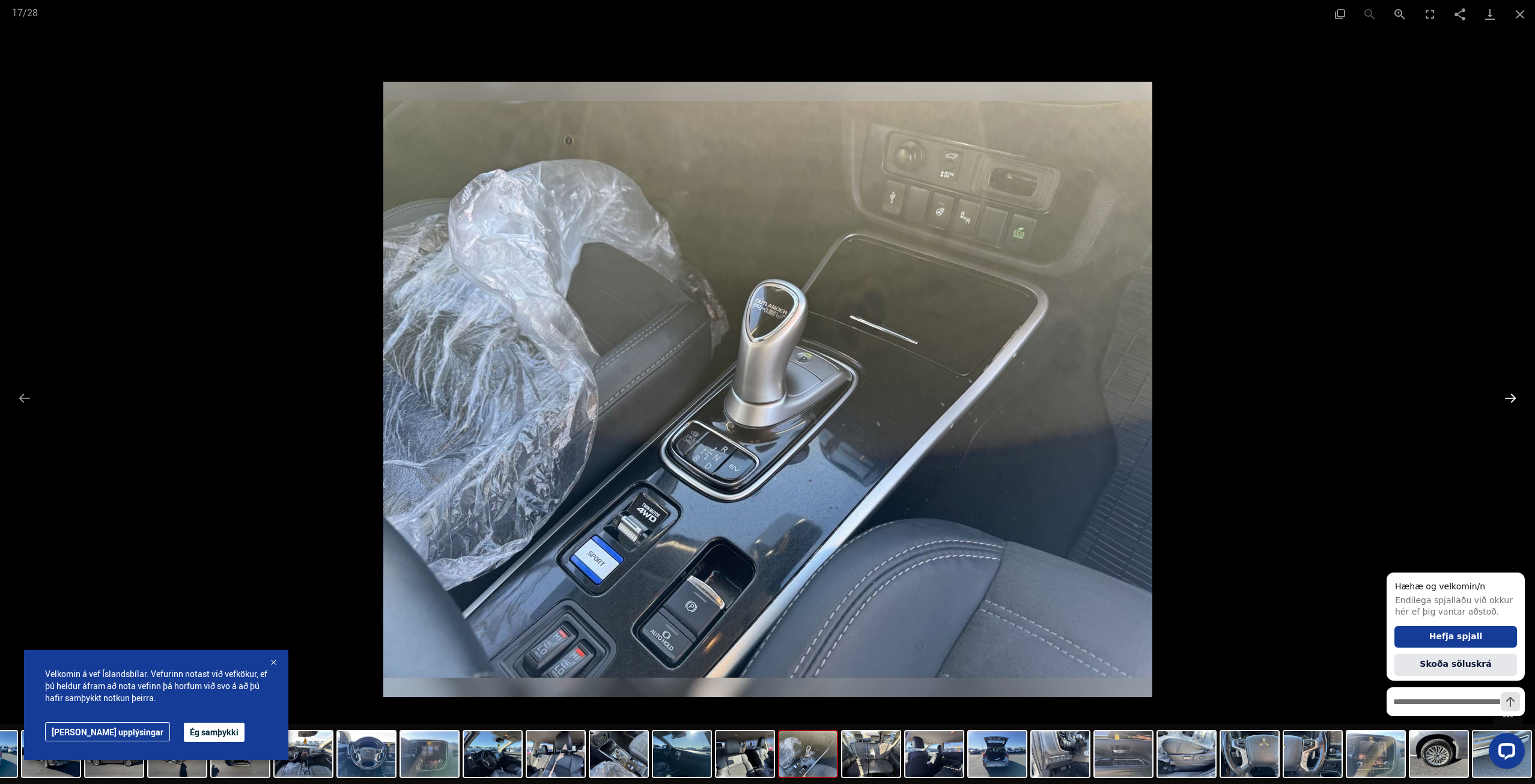
click at [1512, 400] on button "Next slide" at bounding box center [1510, 398] width 25 height 23
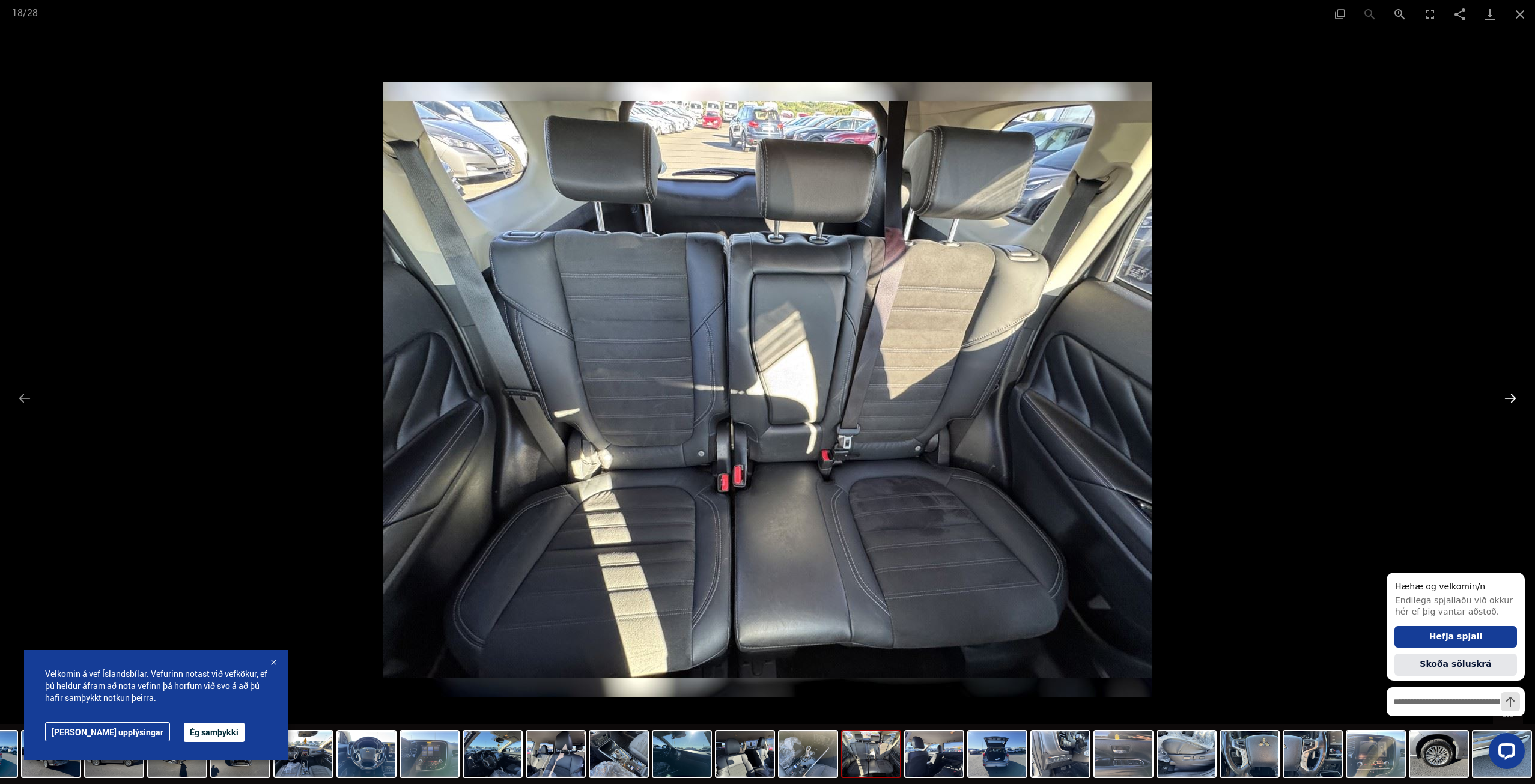
click at [1512, 400] on button "Next slide" at bounding box center [1510, 398] width 25 height 23
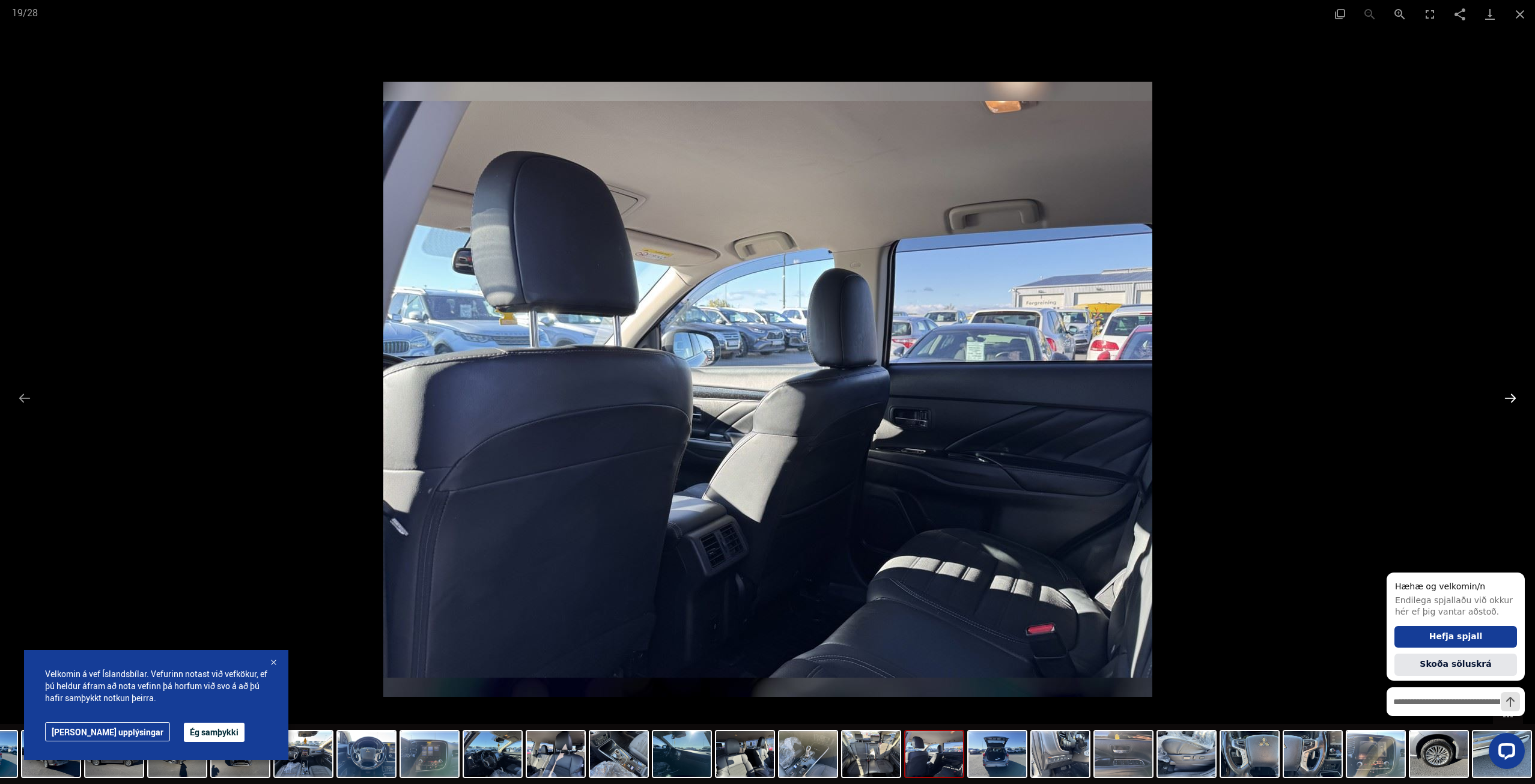
click at [1512, 400] on button "Next slide" at bounding box center [1510, 398] width 25 height 23
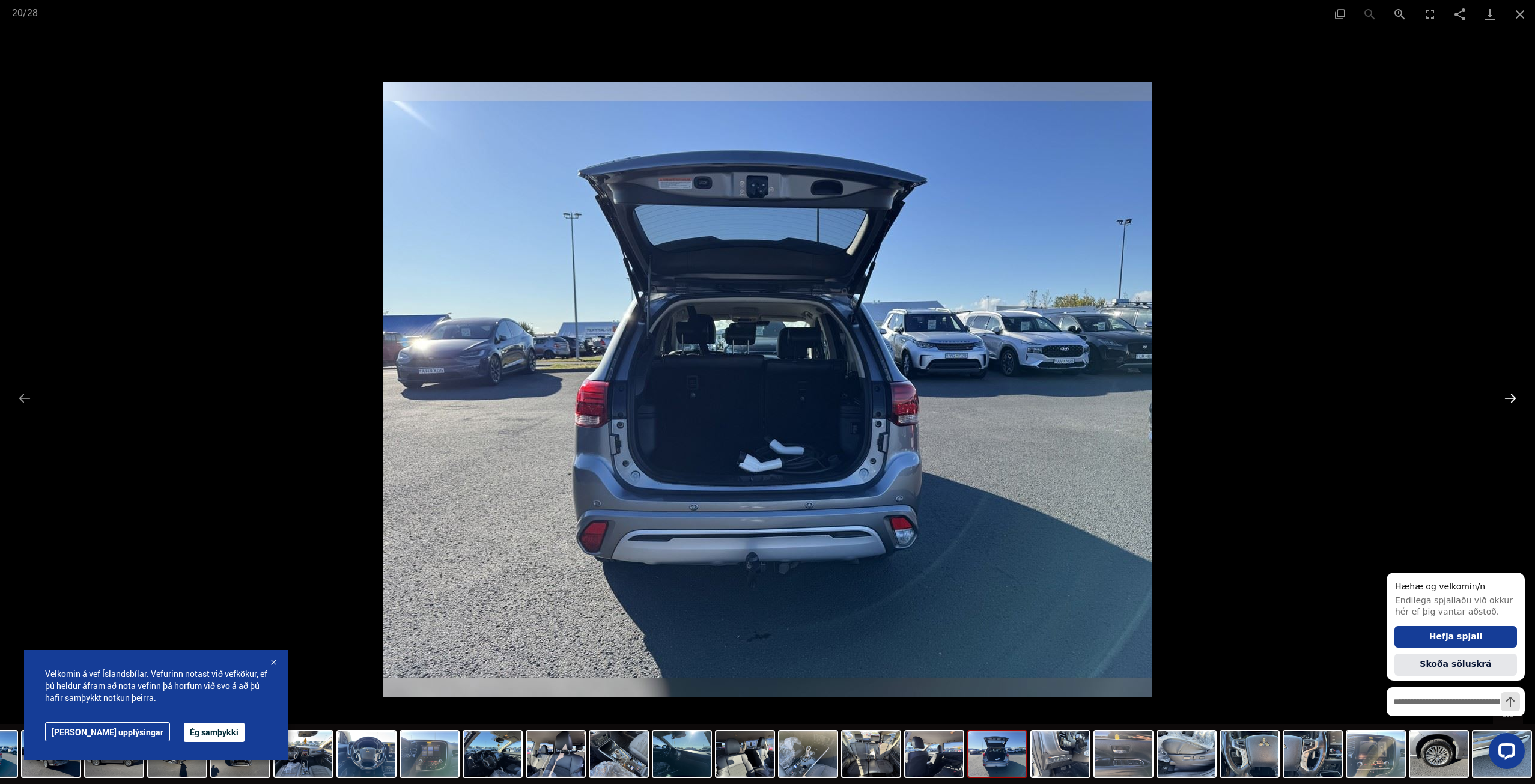
click at [1512, 400] on button "Next slide" at bounding box center [1510, 398] width 25 height 23
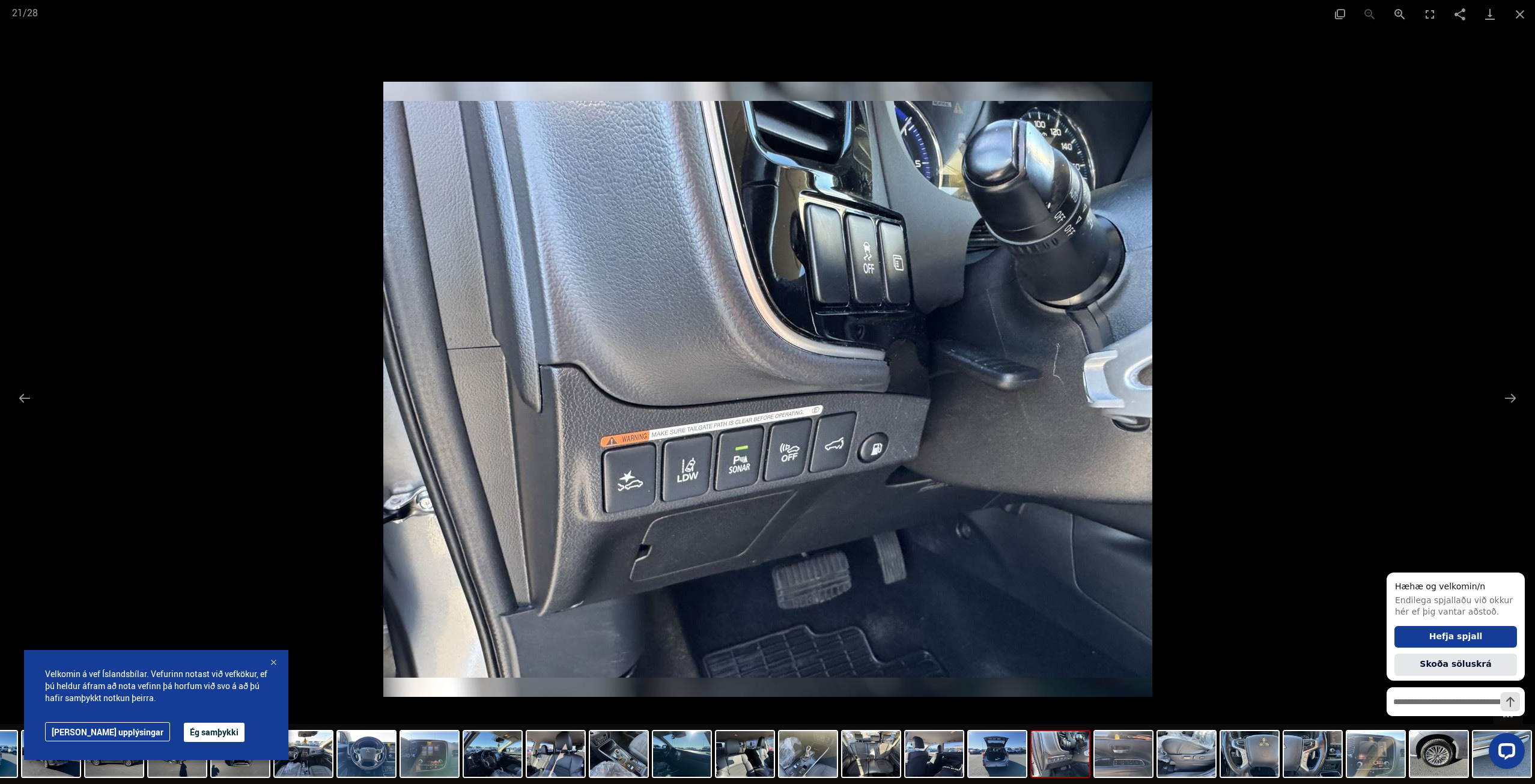
scroll to position [249, 0]
click at [1518, 11] on button "Close gallery" at bounding box center [1520, 14] width 30 height 28
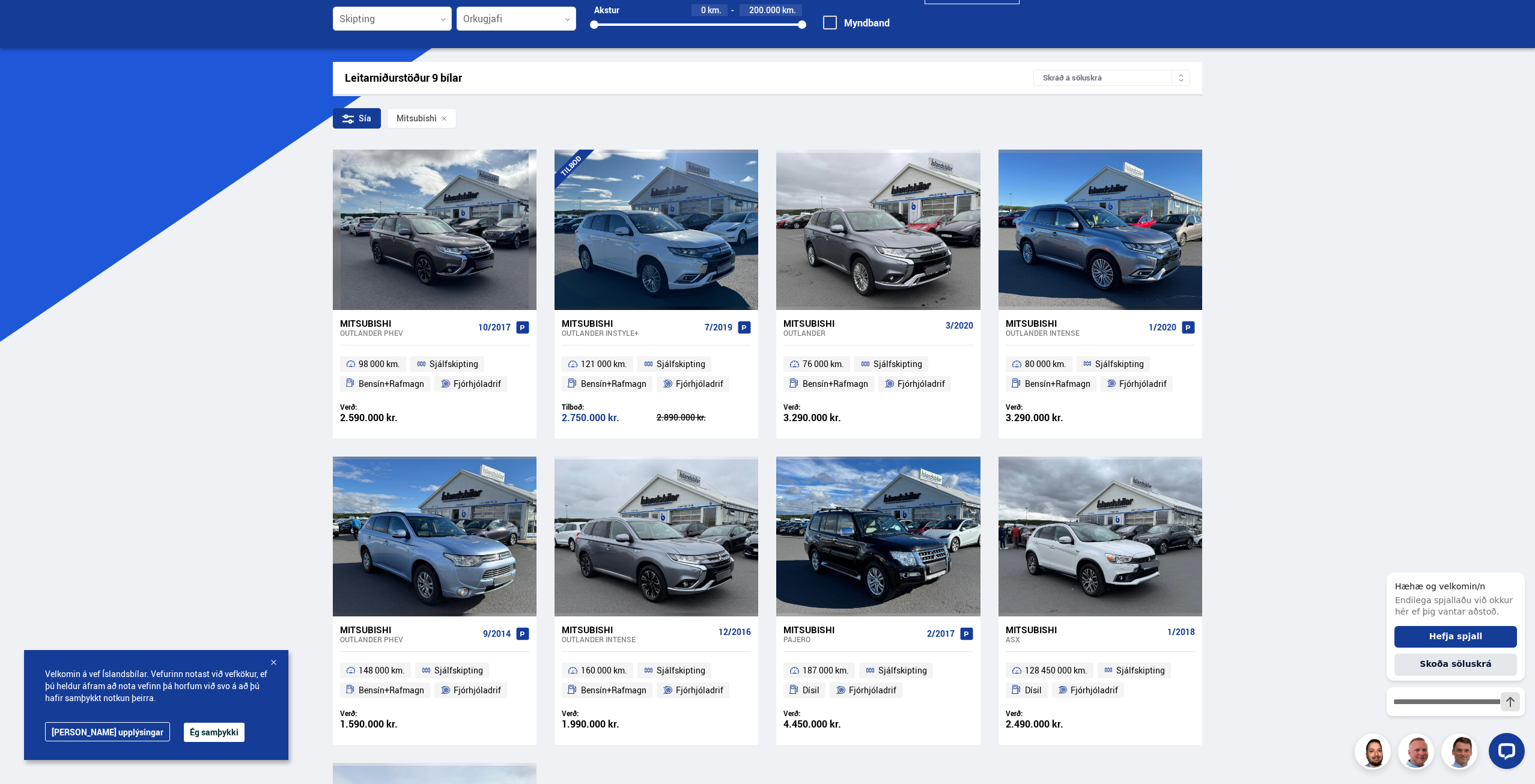
scroll to position [120, 0]
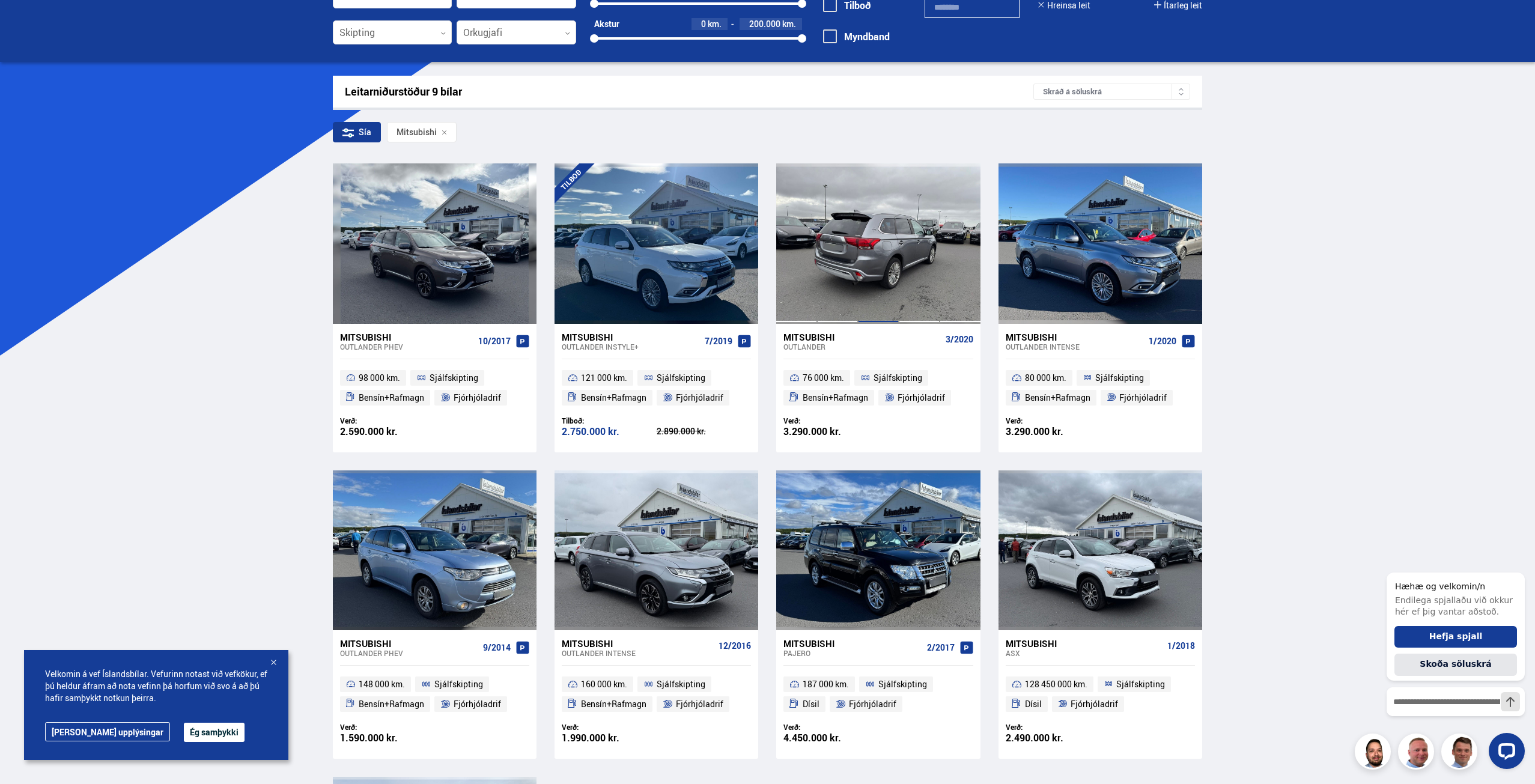
click at [882, 284] on div at bounding box center [878, 243] width 41 height 160
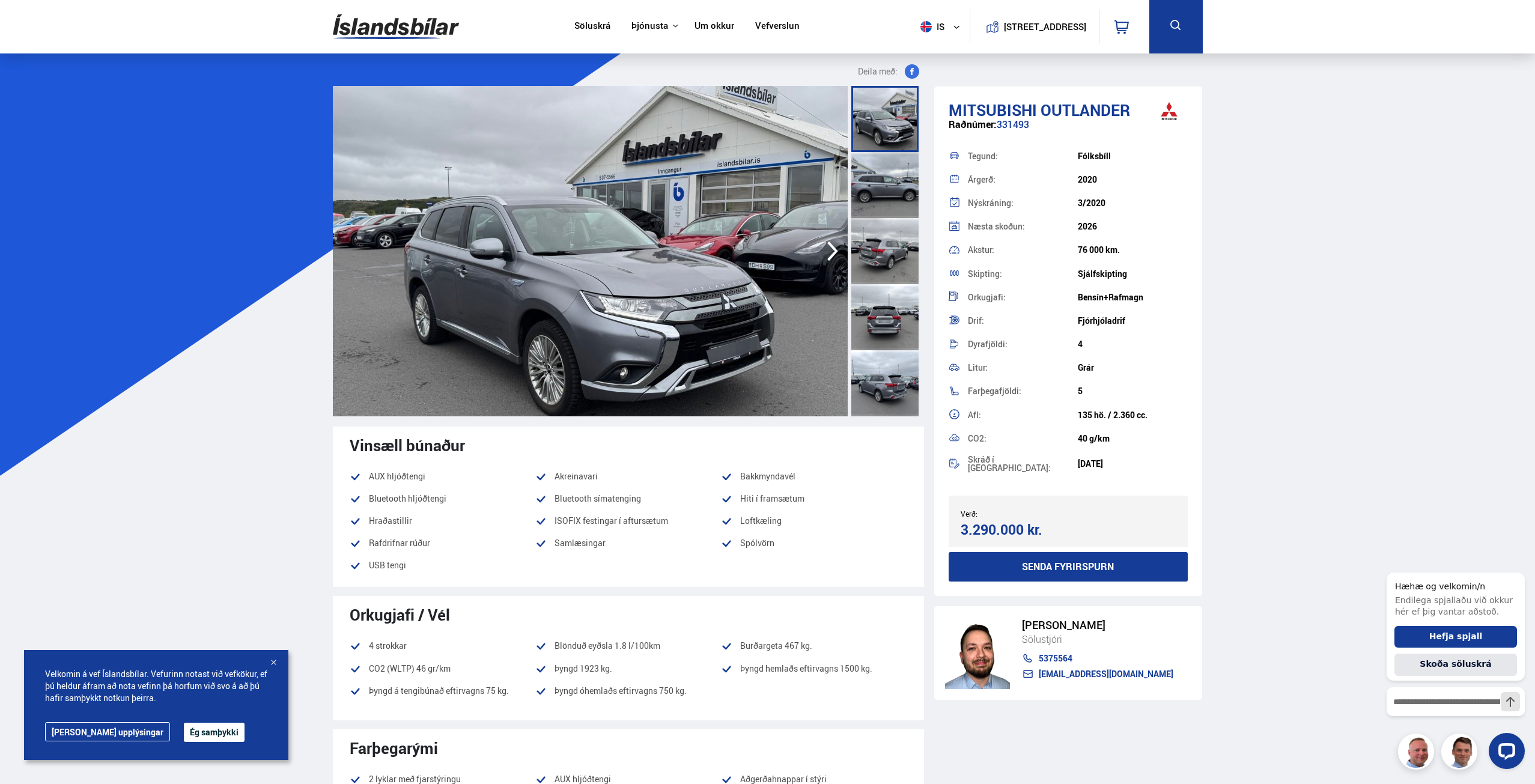
click at [882, 284] on div at bounding box center [885, 317] width 68 height 66
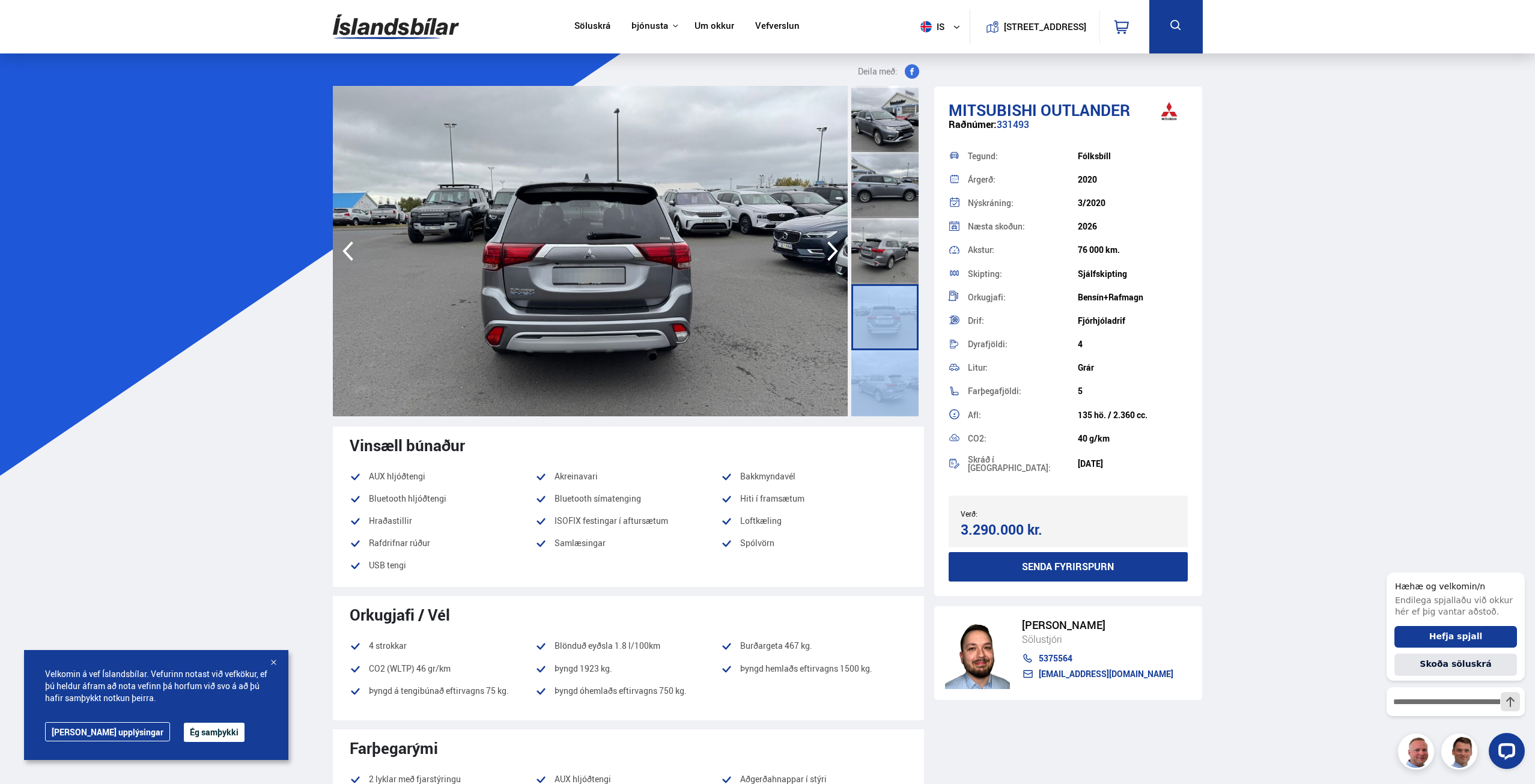
click at [882, 284] on div at bounding box center [885, 317] width 68 height 66
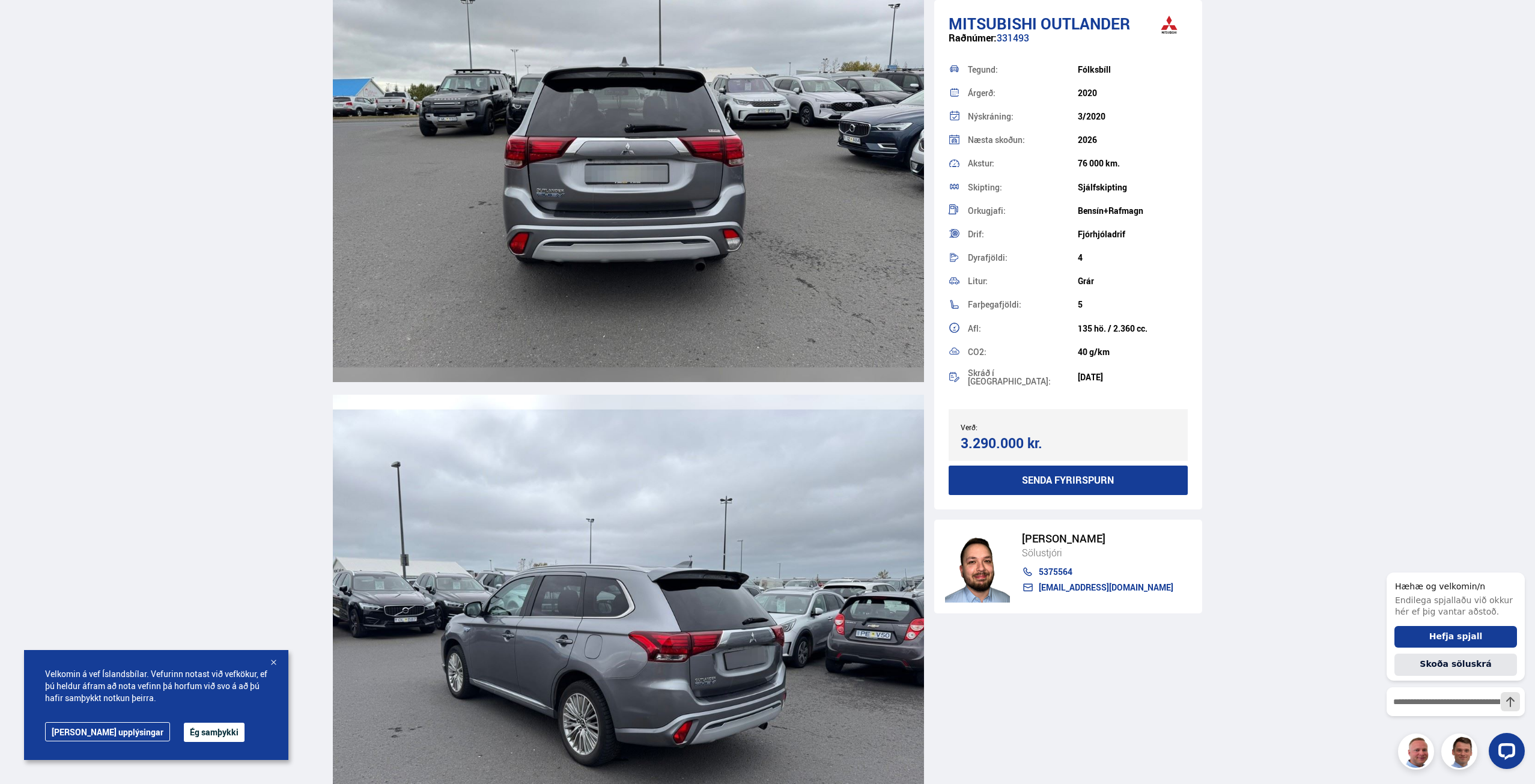
scroll to position [2823, 0]
